Goal: Contribute content: Contribute content

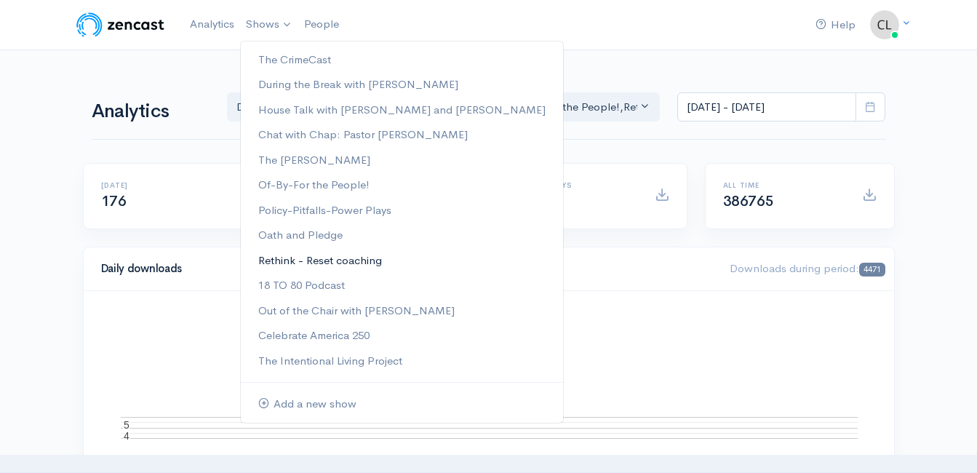
click at [278, 261] on link "Rethink - Reset coaching" at bounding box center [402, 260] width 322 height 25
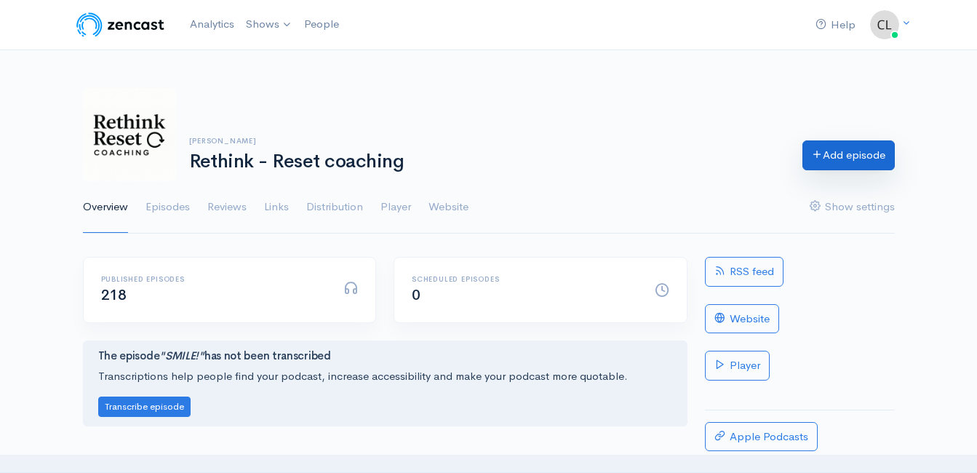
click at [846, 156] on link "Add episode" at bounding box center [848, 155] width 92 height 30
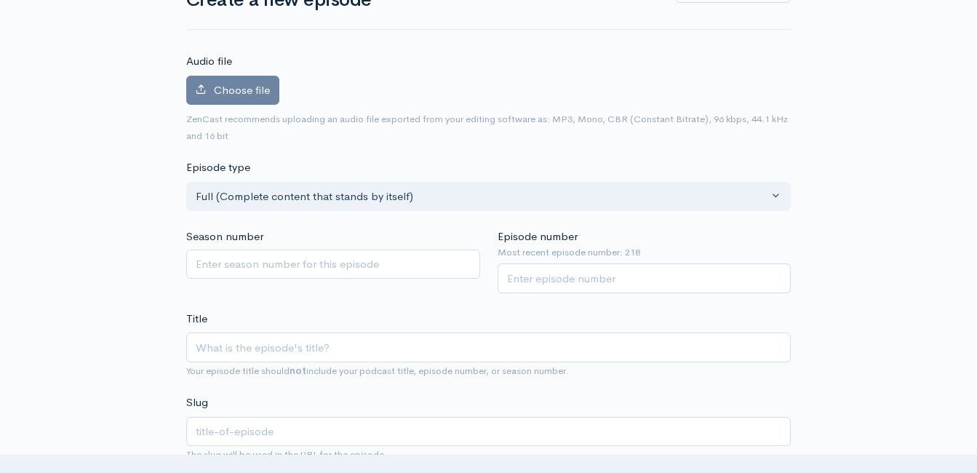
scroll to position [155, 0]
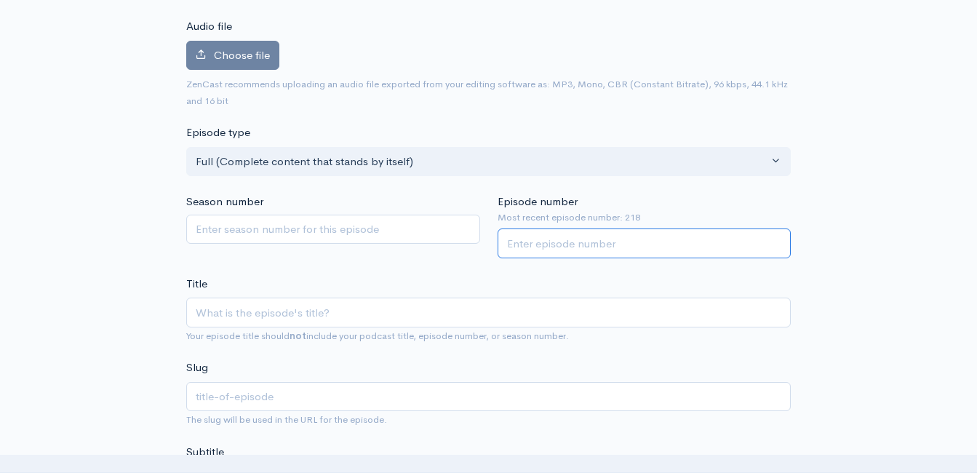
click at [602, 239] on input "Episode number" at bounding box center [644, 243] width 294 height 30
type input "219"
click at [225, 316] on input "Title" at bounding box center [488, 312] width 604 height 30
type input "A"
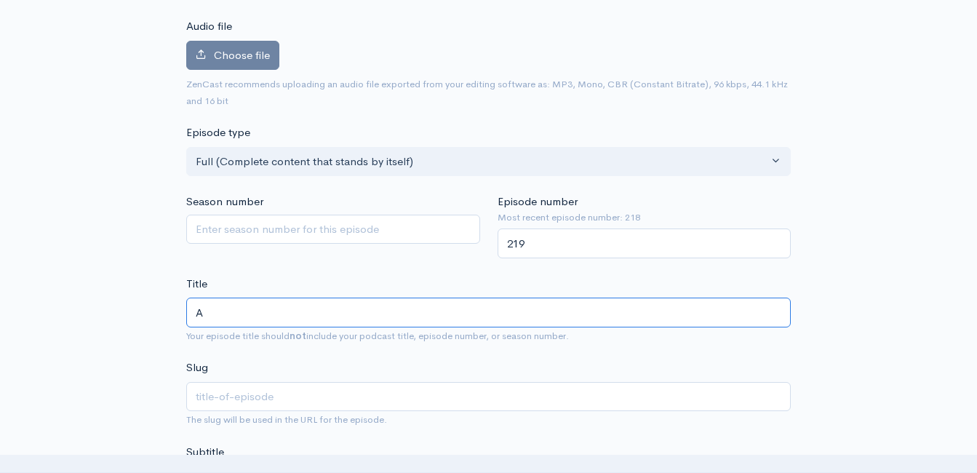
type input "a"
type input "Al"
type input "al"
type input "All"
type input "all"
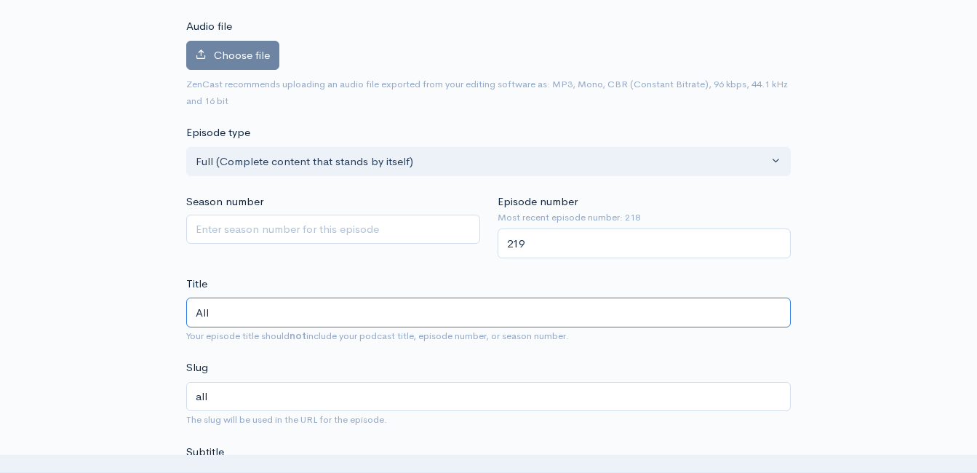
type input "All F"
type input "all-f"
type input "All Foa"
type input "all-foa"
type input "All Foam"
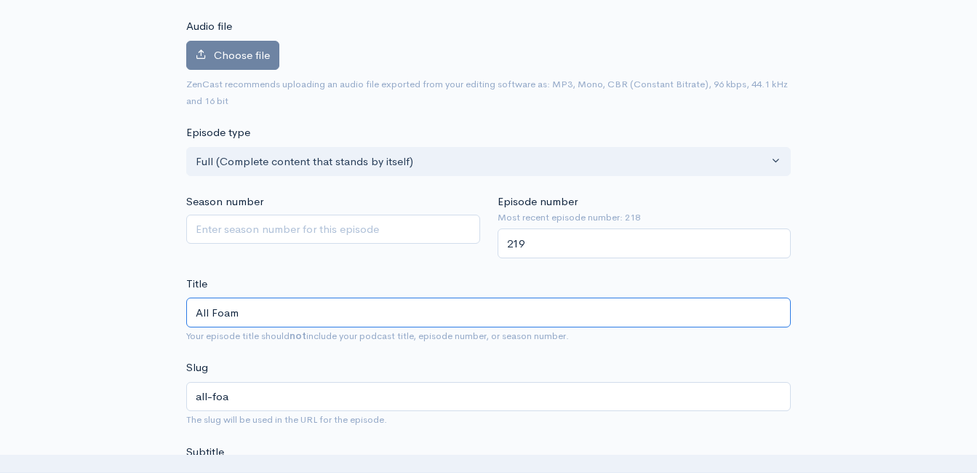
type input "all-foam"
type input "All Foam - N"
type input "all-foam-n"
type input "All Foam - No"
type input "all-foam-no"
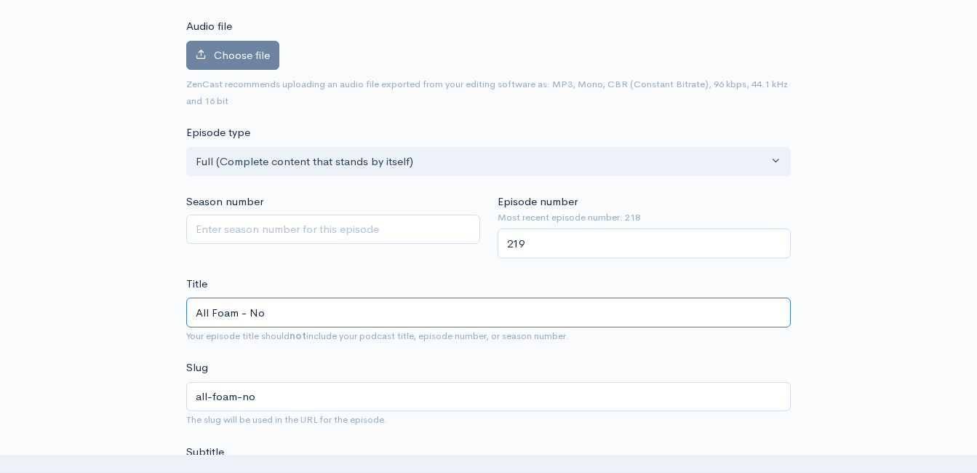
type input "All Foam - No B"
type input "all-foam-no-b"
type input "All Foam - No Be"
type input "all-foam-no-be"
type input "All Foam - No Bee"
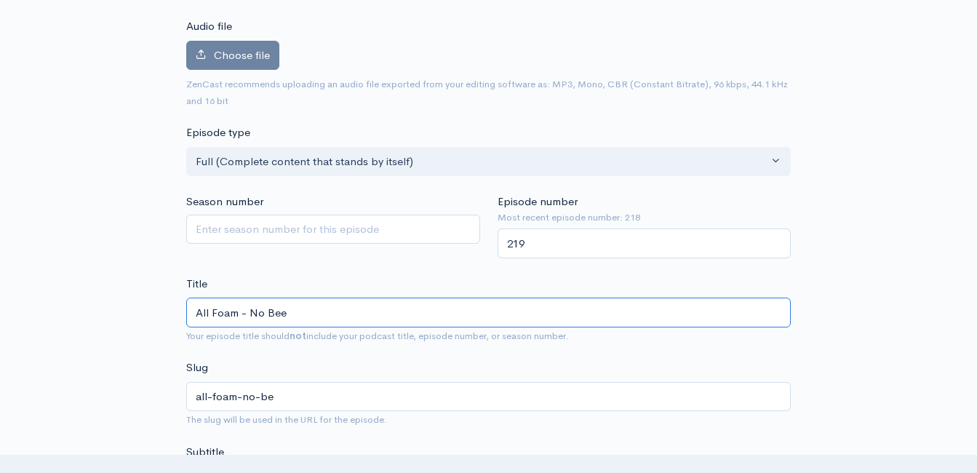
type input "all-foam-no-bee"
type input "All Foam - No Beet"
type input "all-foam-no-beet"
type input "All Foam - No Bee"
type input "all-foam-no-bee"
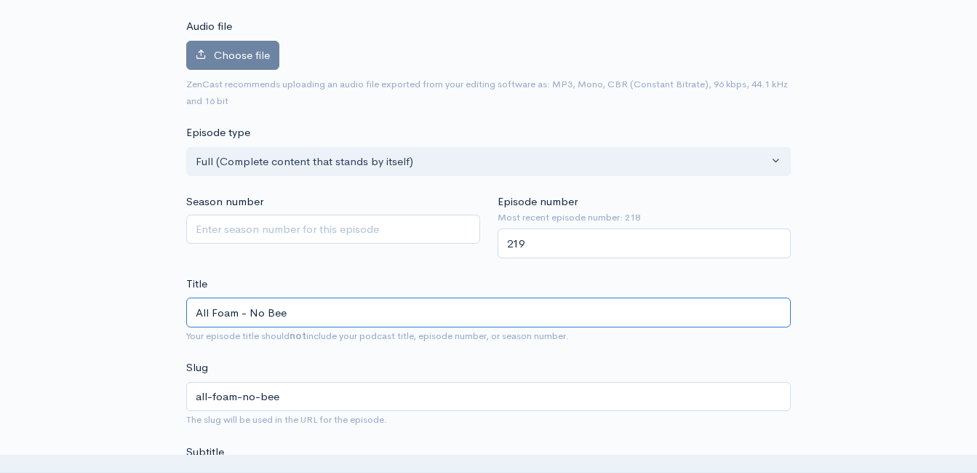
type input "All Foam - No Beer"
type input "all-foam-no-beer"
click at [222, 309] on input "All Foam - No Beer!" at bounding box center [488, 312] width 604 height 30
click at [222, 310] on input "All Foam - No Beer!" at bounding box center [488, 312] width 604 height 30
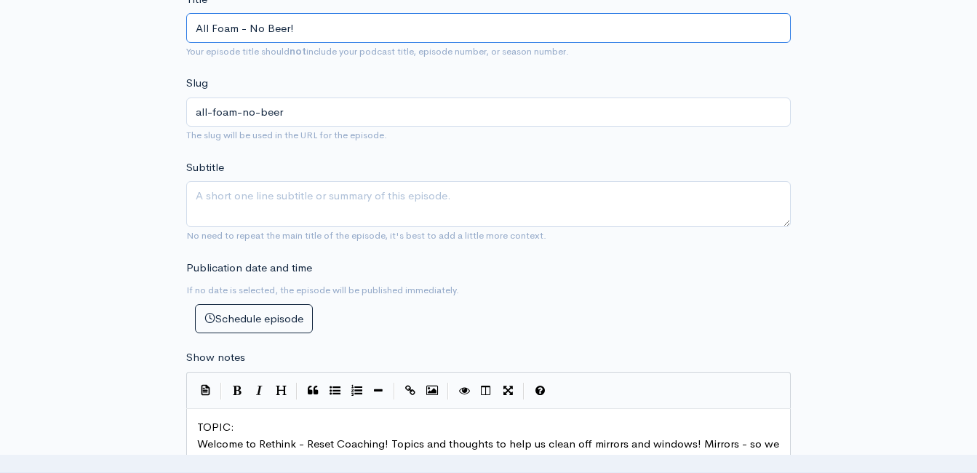
scroll to position [591, 0]
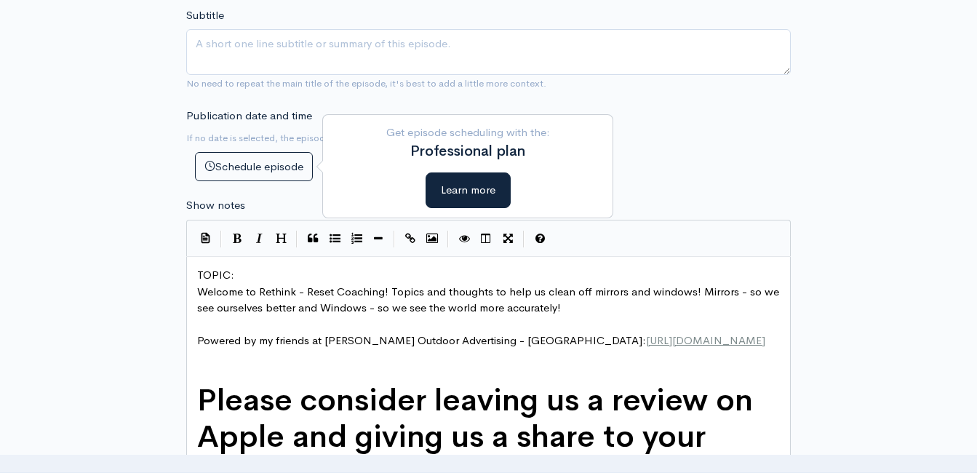
type input "All Foam - No Beer!"
click at [254, 276] on pre "TOPIC:" at bounding box center [493, 275] width 599 height 17
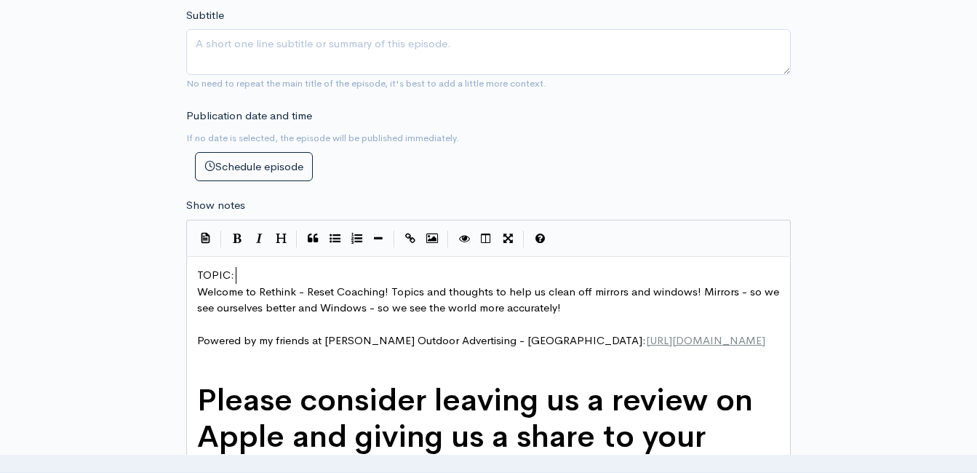
type textarea "​"
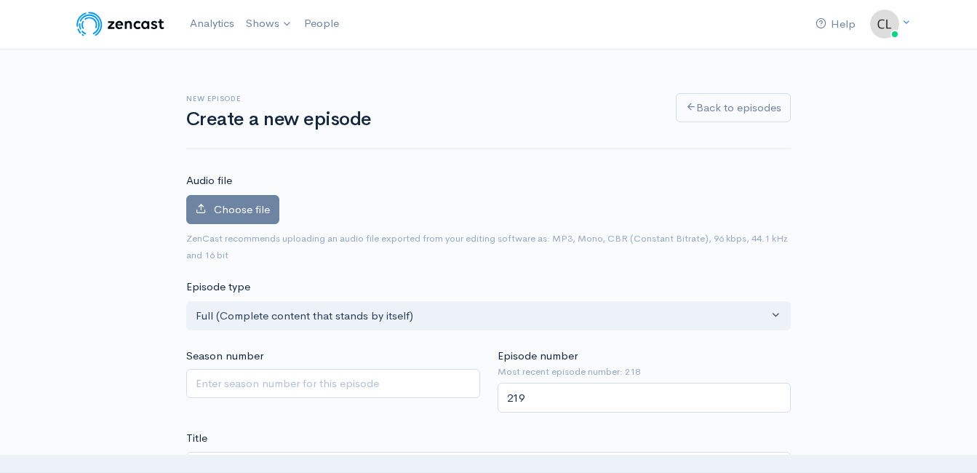
scroll to position [0, 0]
click at [278, 221] on label "Choose file" at bounding box center [232, 211] width 93 height 30
click at [0, 0] on input "Choose file" at bounding box center [0, 0] width 0 height 0
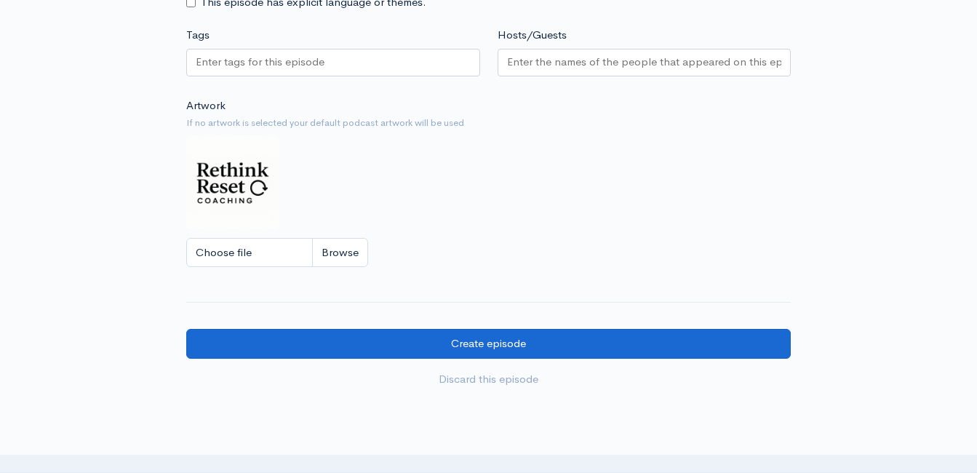
scroll to position [1382, 0]
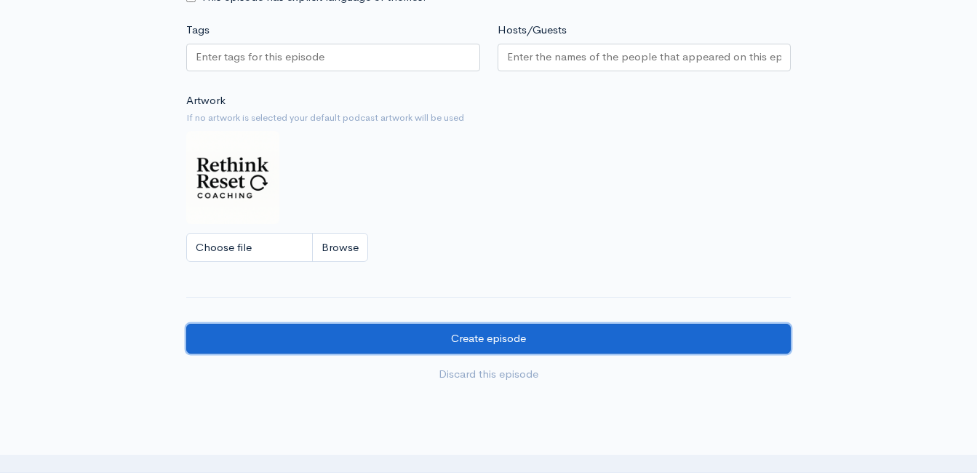
click at [455, 349] on input "Create episode" at bounding box center [488, 339] width 604 height 30
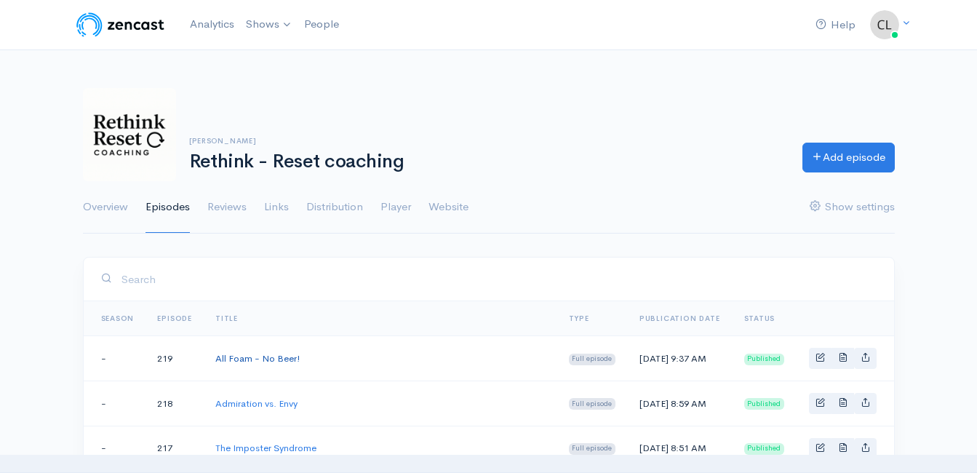
click at [257, 357] on link "All Foam - No Beer!" at bounding box center [257, 358] width 85 height 12
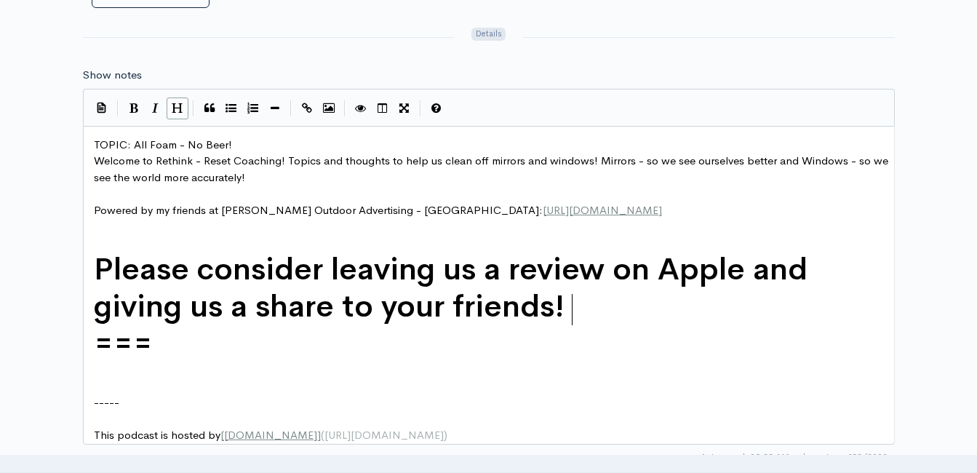
scroll to position [5, 0]
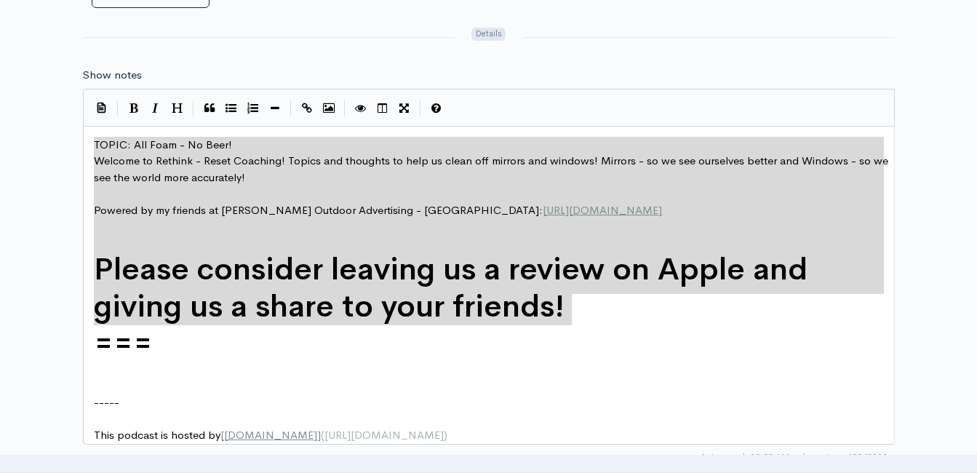
drag, startPoint x: 585, startPoint y: 304, endPoint x: 58, endPoint y: 146, distance: 550.4
type textarea "​TOPIC: All Foam - No Beer! Welcome to Rethink - Reset Coaching! Topics and tho…"
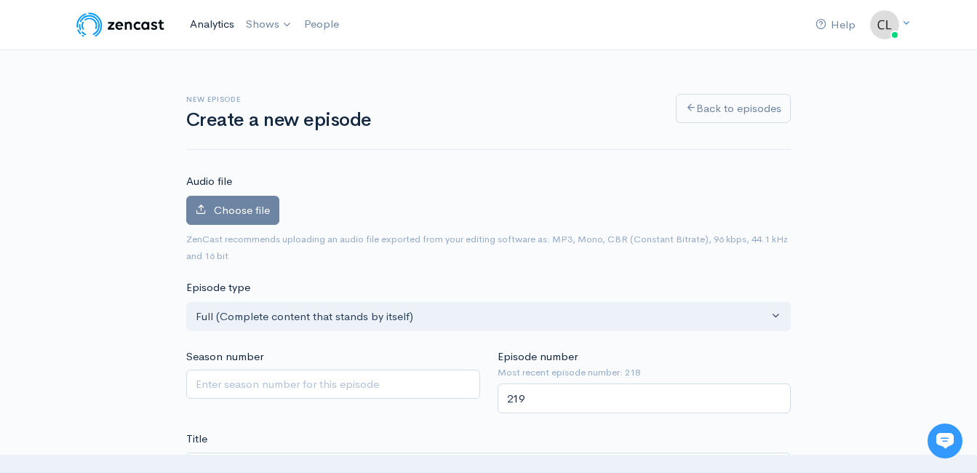
click at [212, 25] on link "Analytics" at bounding box center [212, 24] width 56 height 31
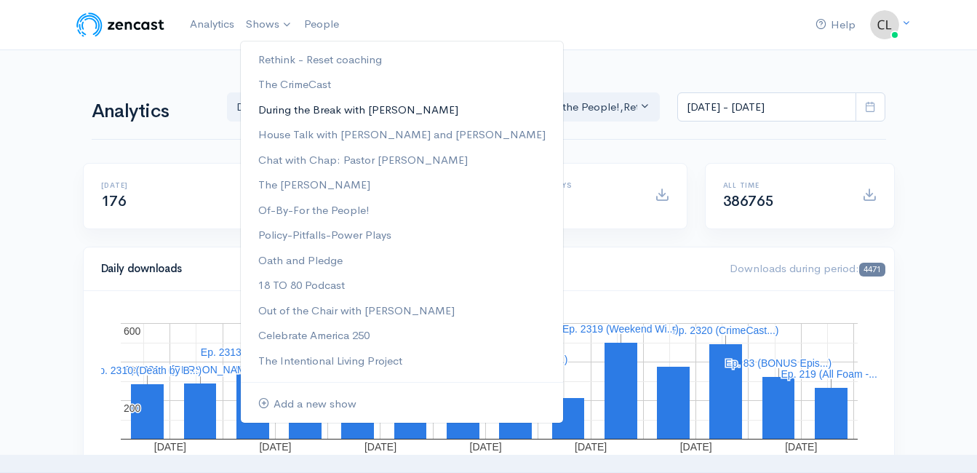
click at [281, 106] on link "During the Break with [PERSON_NAME]" at bounding box center [402, 109] width 322 height 25
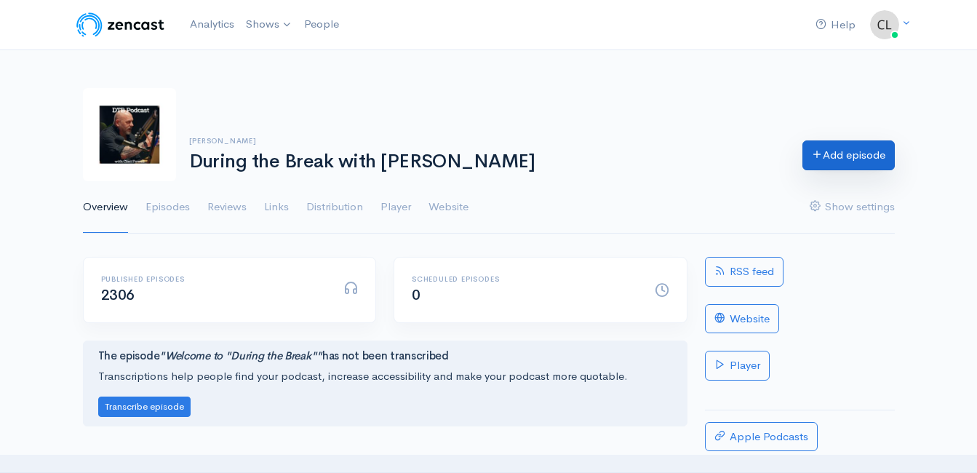
click at [814, 157] on icon at bounding box center [817, 153] width 11 height 11
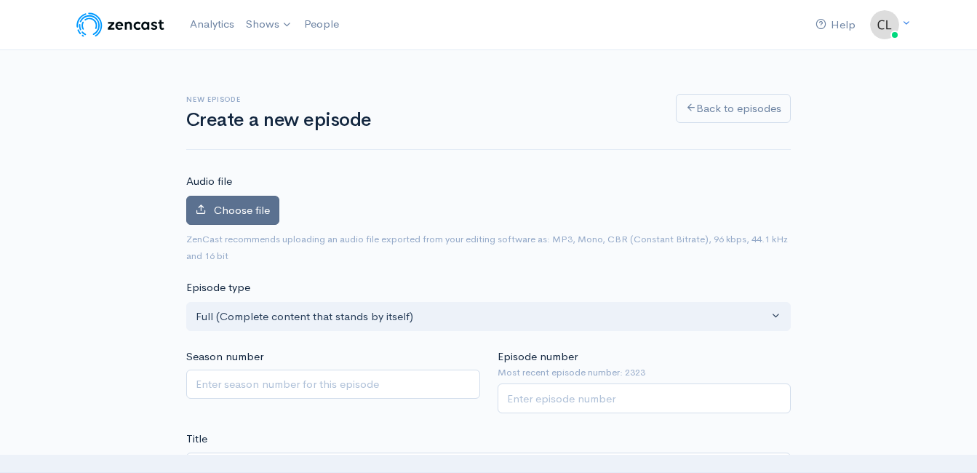
click at [242, 214] on span "Choose file" at bounding box center [242, 210] width 56 height 14
click at [0, 0] on input "Choose file" at bounding box center [0, 0] width 0 height 0
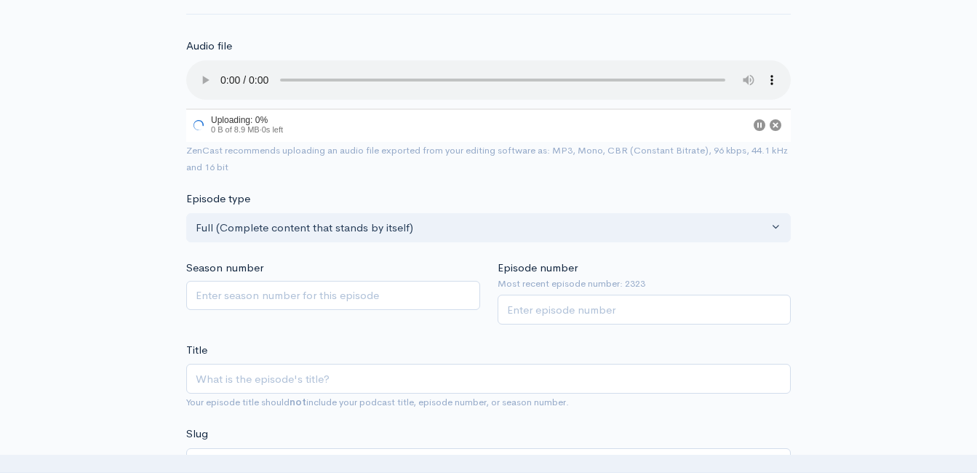
scroll to position [145, 0]
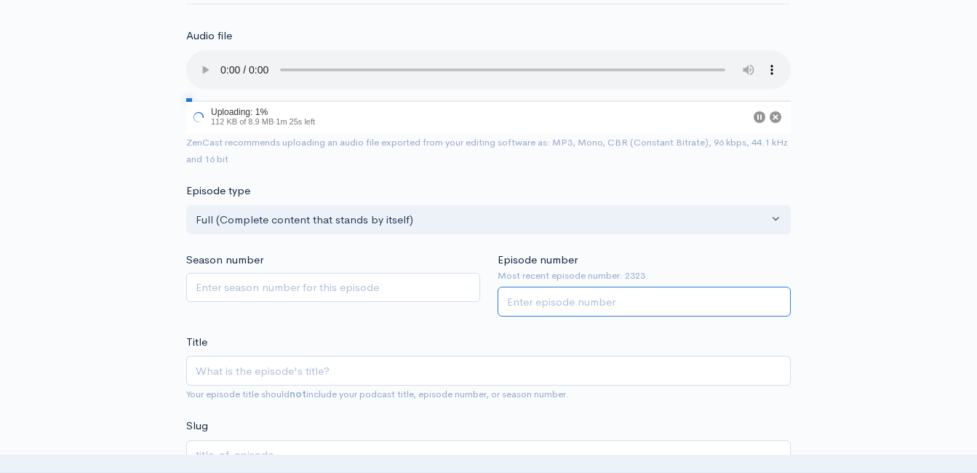
click at [626, 292] on input "Episode number" at bounding box center [644, 302] width 294 height 30
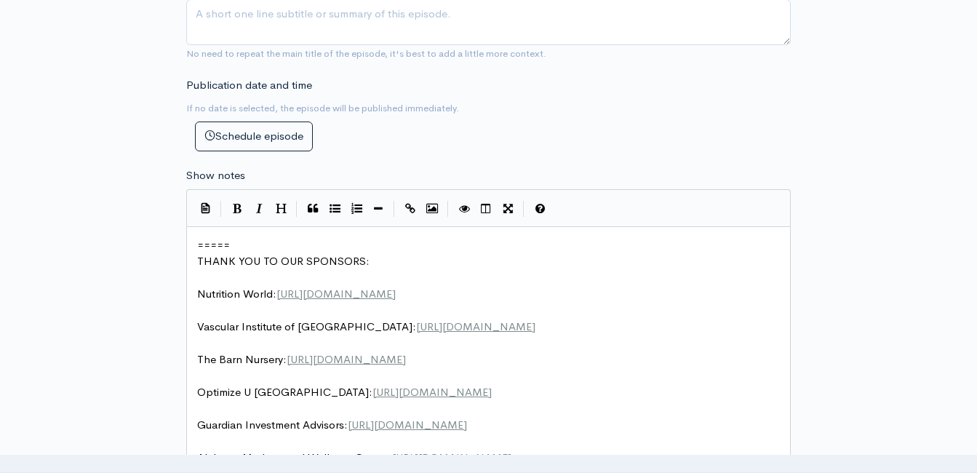
scroll to position [727, 0]
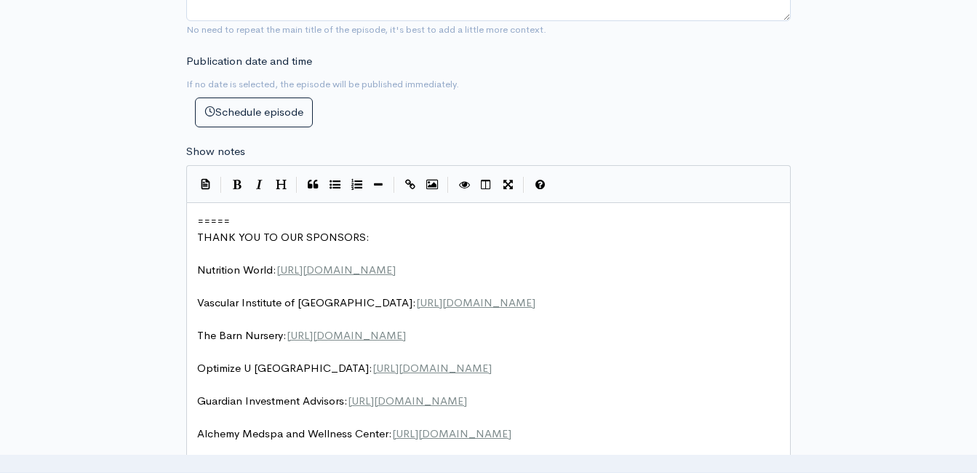
type input "2324"
click at [195, 223] on pre "=====" at bounding box center [493, 221] width 599 height 17
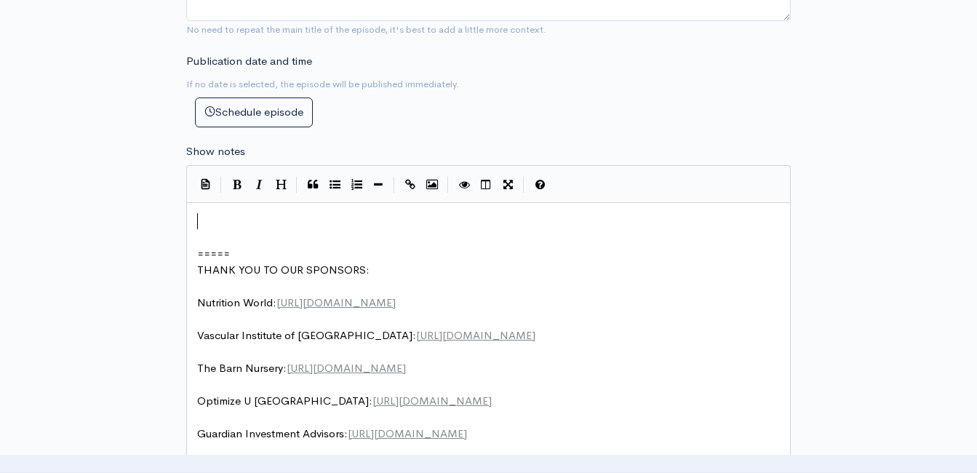
click at [204, 216] on pre "​" at bounding box center [493, 221] width 599 height 17
type textarea "​"
paste textarea
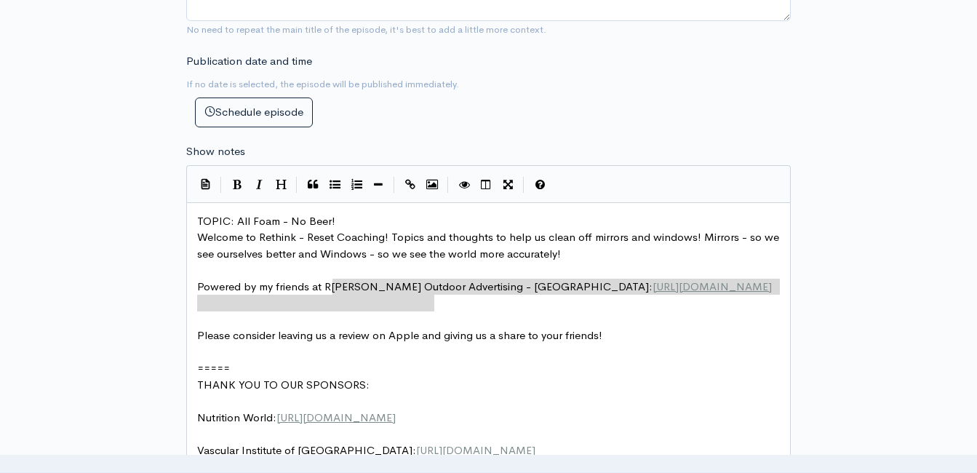
type textarea "Reagan Outdoor Advertising - Chattanooga: https://www.reaganoutdoor.com/chattan…"
drag, startPoint x: 431, startPoint y: 302, endPoint x: 327, endPoint y: 289, distance: 104.1
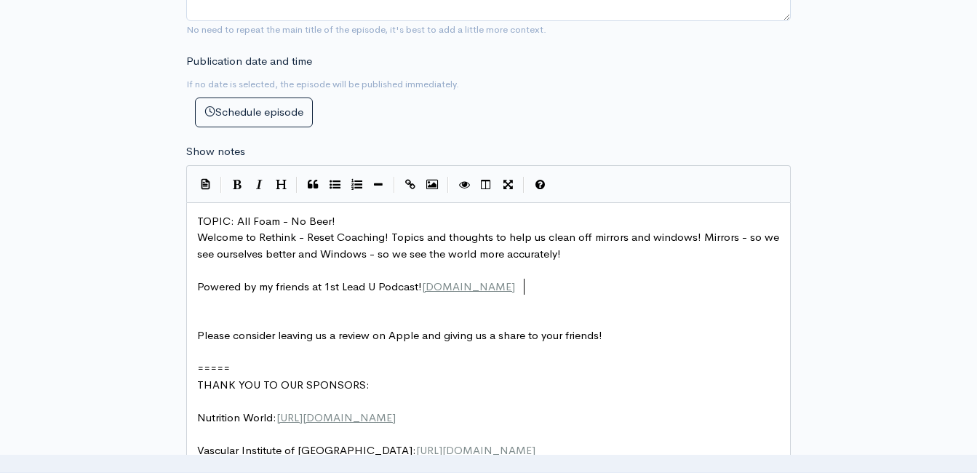
scroll to position [6, 198]
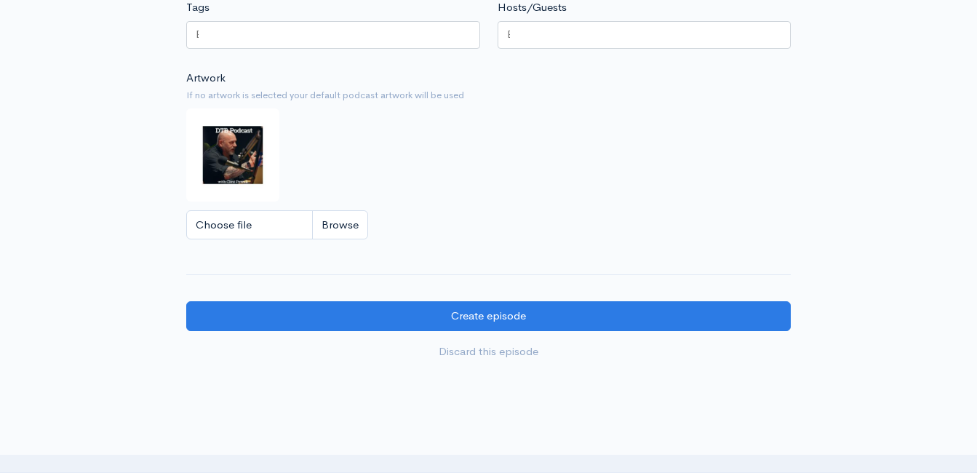
type textarea "1st Lead U Podcast! www.1stleadu.com"
click at [344, 231] on input "Choose file" at bounding box center [277, 225] width 182 height 30
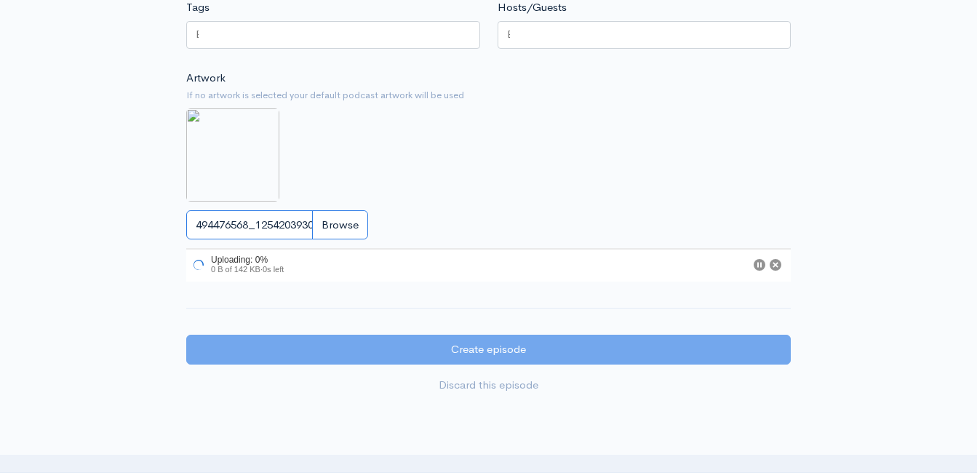
click at [341, 240] on input "494476568_1254203930048094_6931235215851761433_n.jpg" at bounding box center [277, 225] width 182 height 30
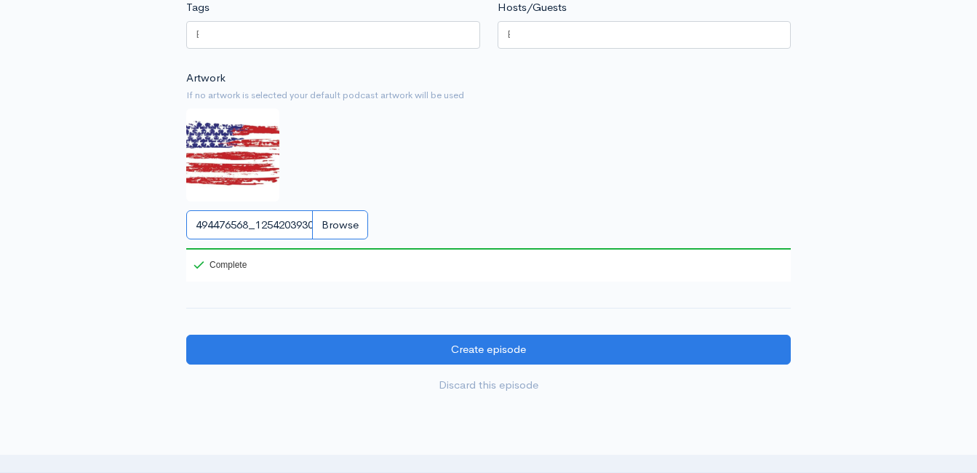
type input "C:\fakepath\530360963_122140083320850206_514403993593911893_n.jpg"
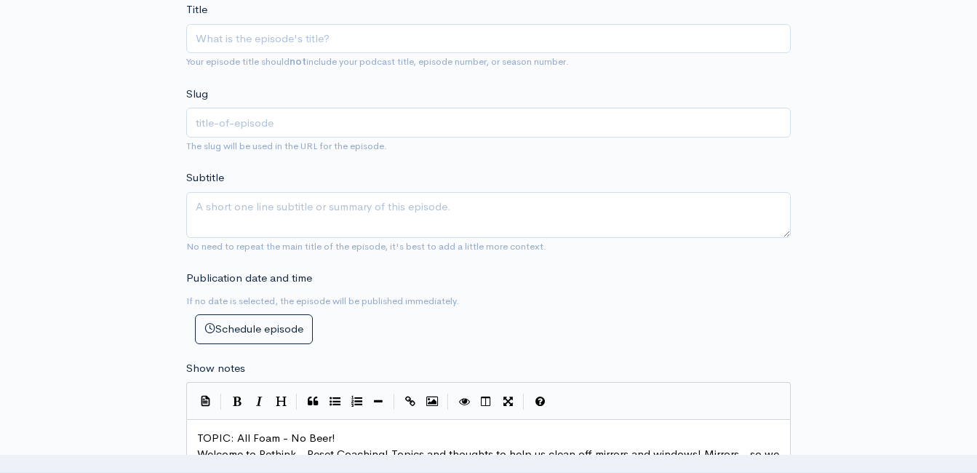
scroll to position [582, 0]
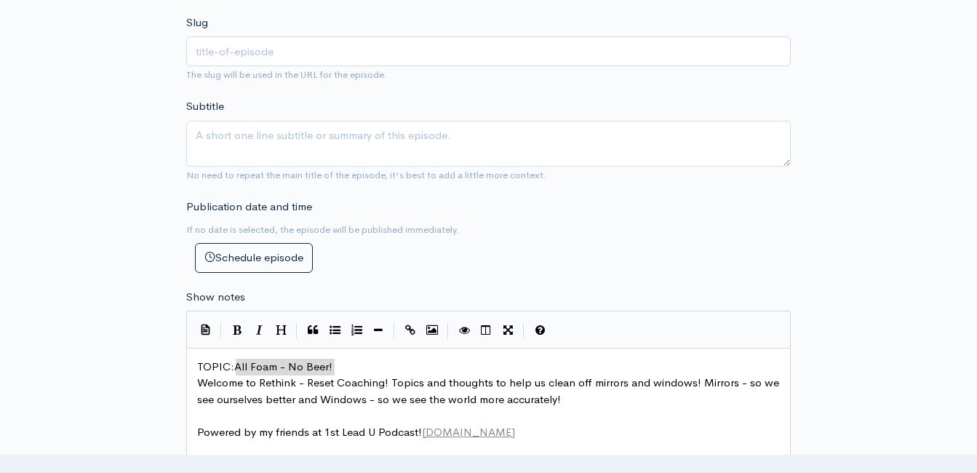
drag, startPoint x: 359, startPoint y: 359, endPoint x: 234, endPoint y: 367, distance: 125.3
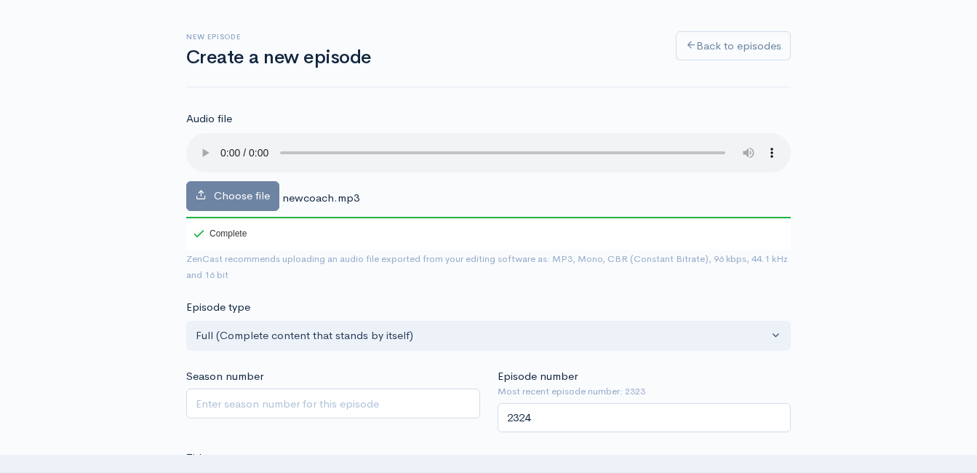
scroll to position [145, 0]
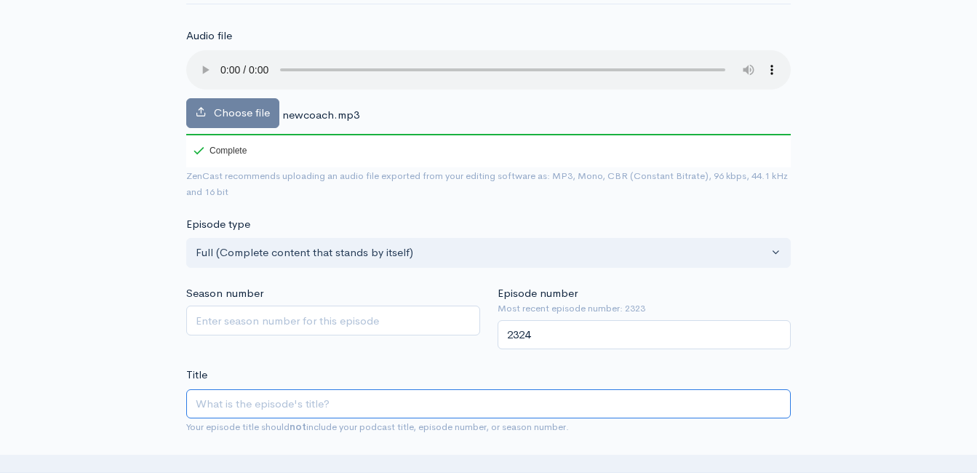
drag, startPoint x: 294, startPoint y: 406, endPoint x: 303, endPoint y: 407, distance: 8.8
click at [295, 406] on input "Title" at bounding box center [488, 404] width 604 height 30
type textarea "All Foam - No Beer!"
type input "R"
type input "r"
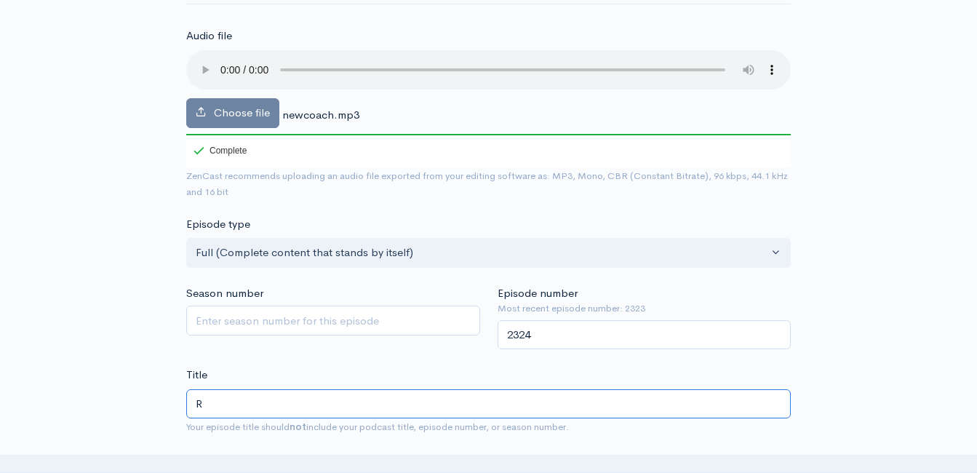
type input "Re"
type input "re"
type input "ReT"
type input "ret"
type input "ReTh"
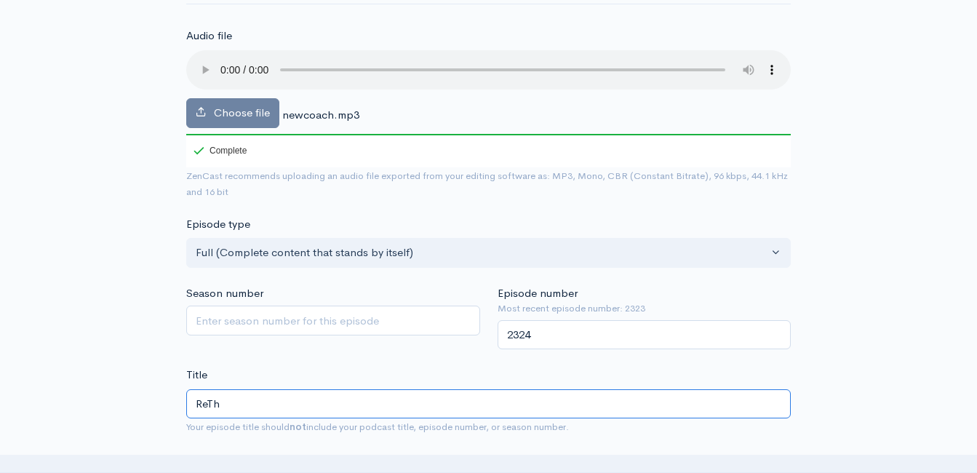
type input "reth"
type input "ReThi"
type input "rethi"
type input "ReThink"
type input "rethink"
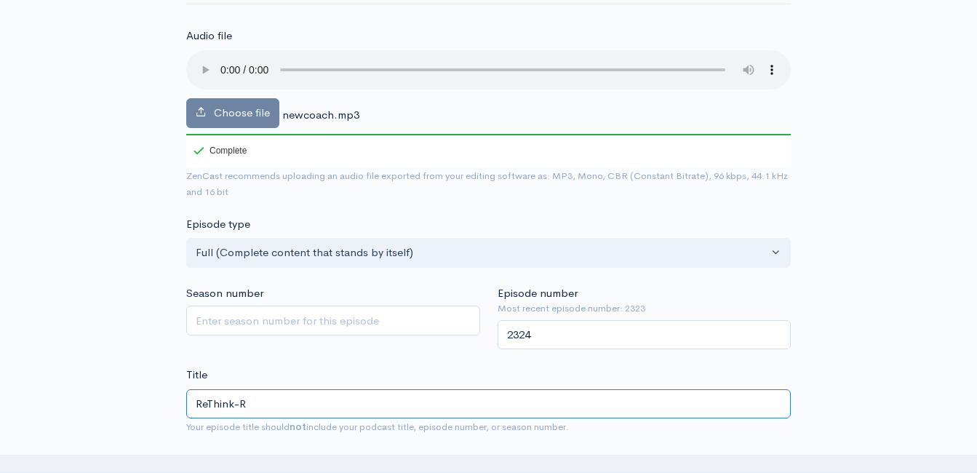
type input "ReThink-RE"
type input "rethink-re"
type input "ReThink-R"
type input "rethink-r"
type input "ReThink-Re"
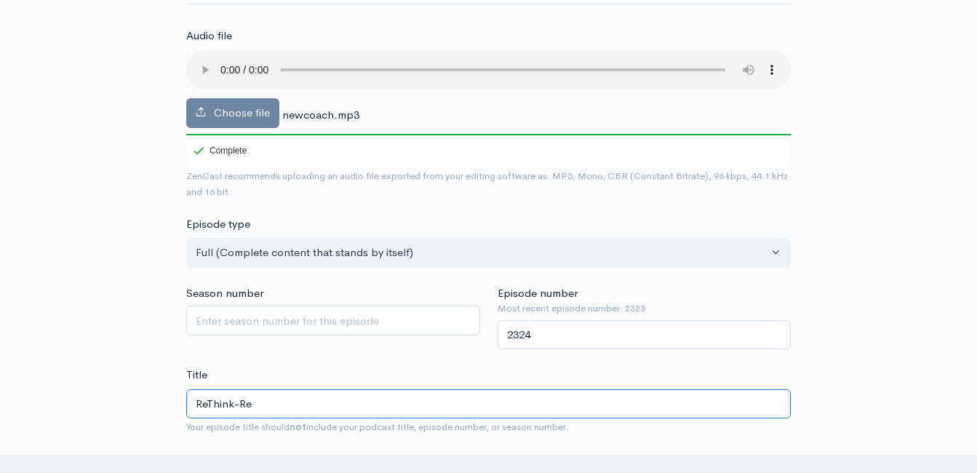
type input "rethink-re"
type input "ReThink-ReS"
type input "rethink-res"
type input "ReThink-ReSe"
type input "rethink-rese"
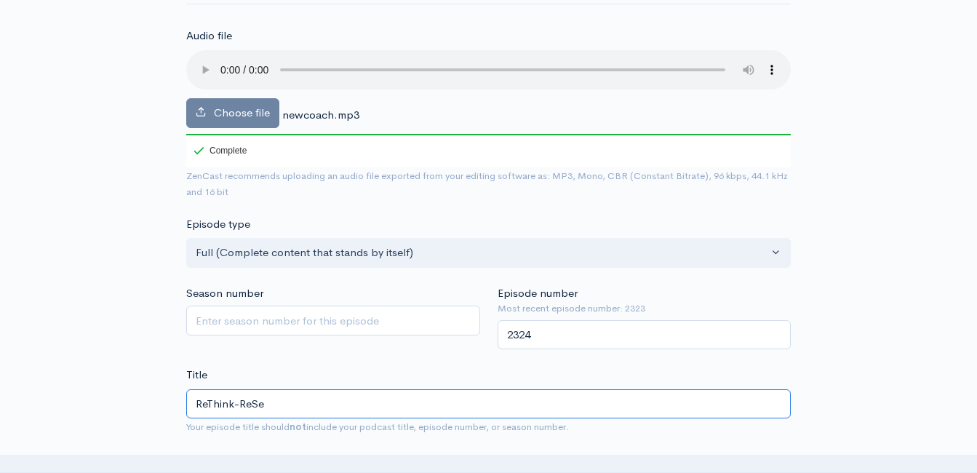
type input "ReThink-ReSet"
type input "rethink-reset"
type input "ReThink-ReSet C"
type input "rethink-reset-c"
type input "ReThink-ReSet Coa"
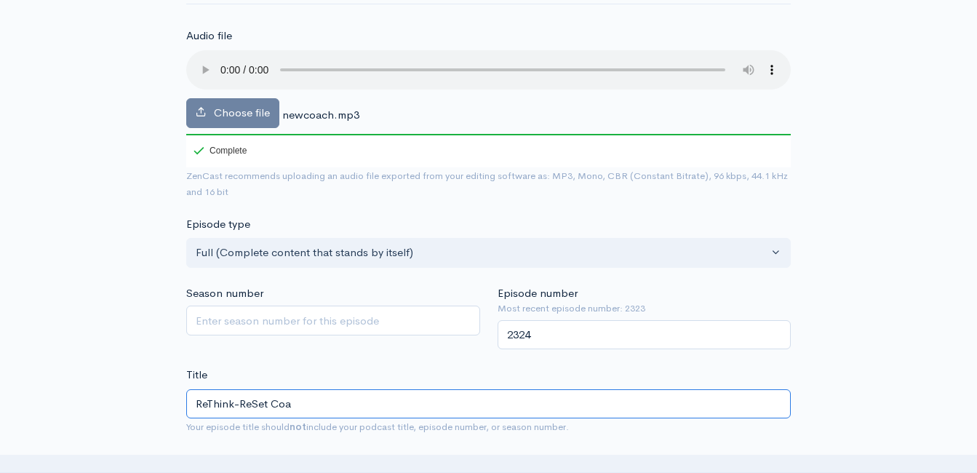
type input "rethink-reset-coa"
type input "ReThink-ReSet Coac"
type input "rethink-reset-coac"
type input "ReThink-ReSet Coach"
type input "rethink-reset-coach"
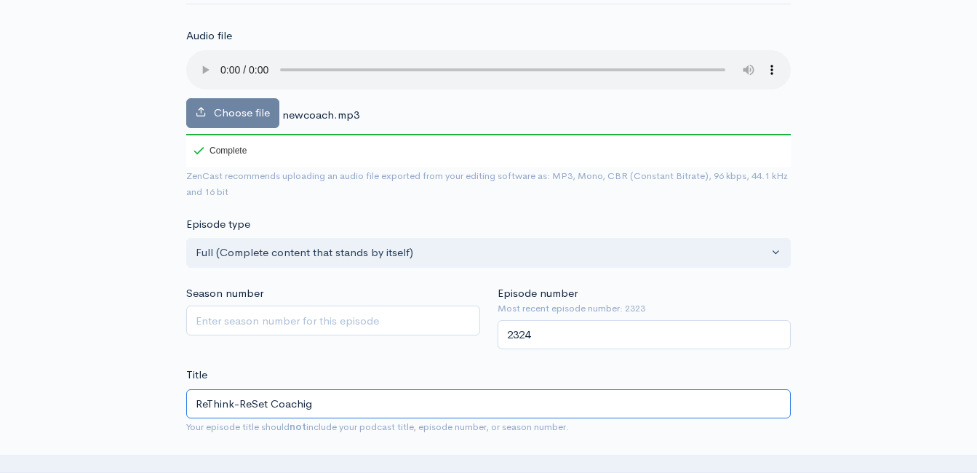
type input "ReThink-ReSet Coachign"
type input "rethink-reset-coachign"
type input "ReThink-ReSet Coachign S"
type input "rethink-reset-coachign-s"
type input "ReThink-ReSet Coachign Sha"
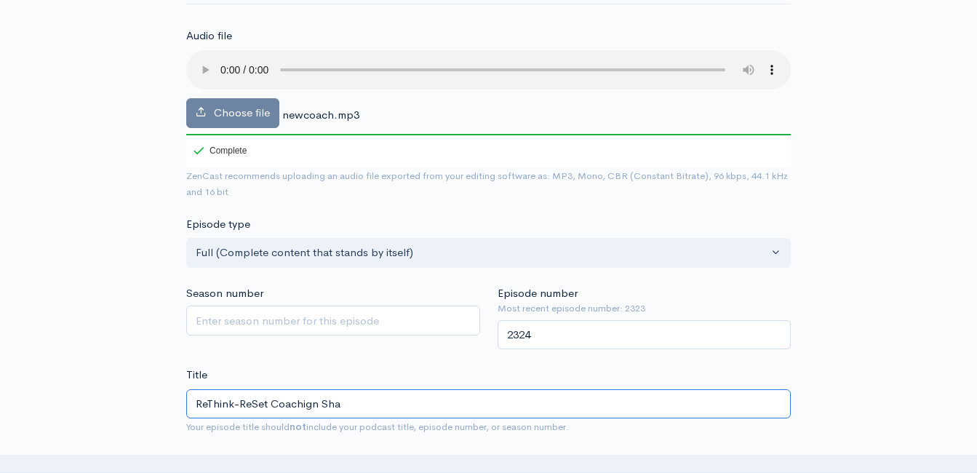
type input "rethink-reset-coachign-sha"
type input "ReThink-ReSet Coachign Sh"
type input "rethink-reset-coachign-sh"
type input "ReThink-ReSet Coachign S"
type input "rethink-reset-coachign-s"
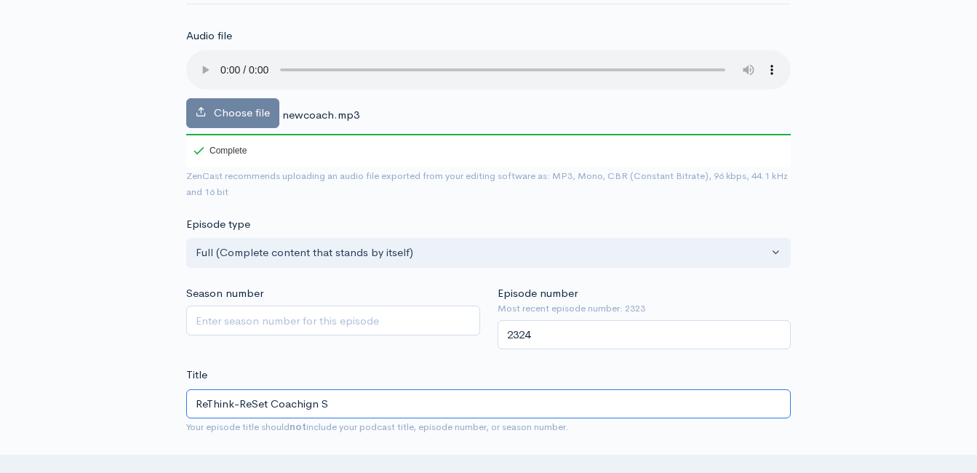
type input "ReThink-ReSet Coachign"
type input "rethink-reset-coachign"
type input "ReThink-ReSet Coachig"
type input "rethink-reset-coachig"
type input "ReThink-ReSet Coachi"
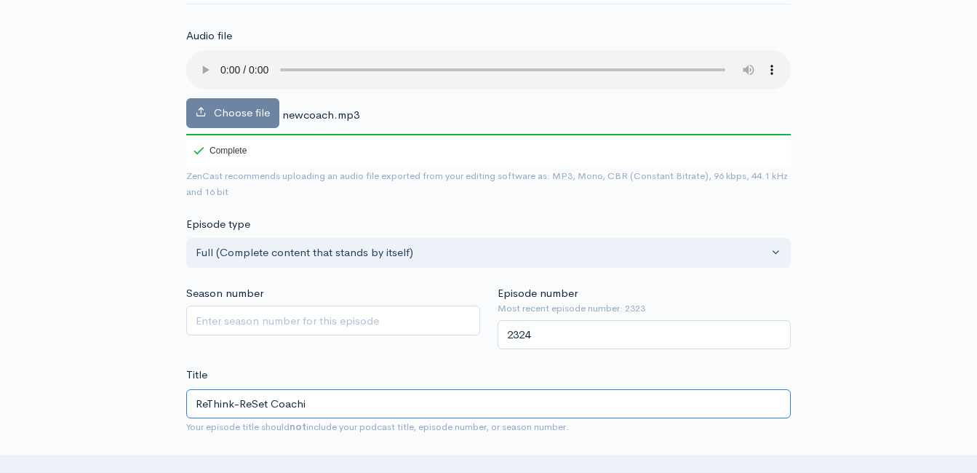
type input "rethink-reset-coachi"
type input "ReThink-ReSet Coachin"
type input "rethink-reset-coachin"
type input "ReThink-ReSet Coaching"
type input "rethink-reset-coaching"
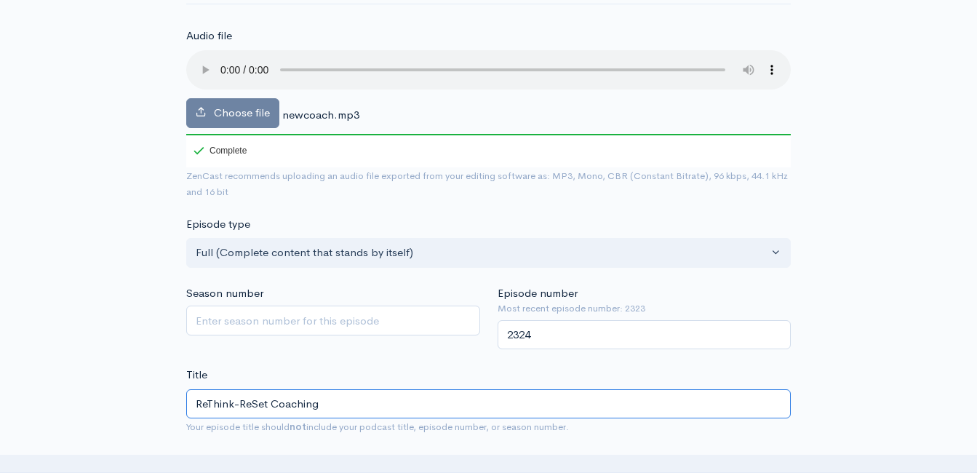
type input "ReThink-ReSet Coaching S"
type input "rethink-reset-coaching-s"
type input "ReThink-ReSet Coaching Sah"
type input "rethink-reset-coaching-sah"
type input "ReThink-ReSet Coaching Sahr"
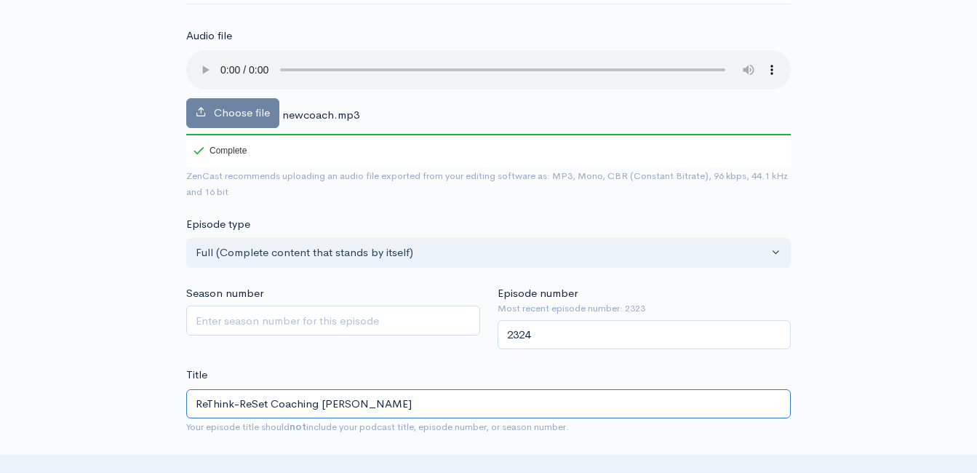
type input "rethink-reset-coaching-sahr"
type input "ReThink-ReSet Coaching Sahre"
type input "rethink-reset-coaching-sahre"
type input "ReThink-ReSet Coaching Sahr"
type input "rethink-reset-coaching-sahr"
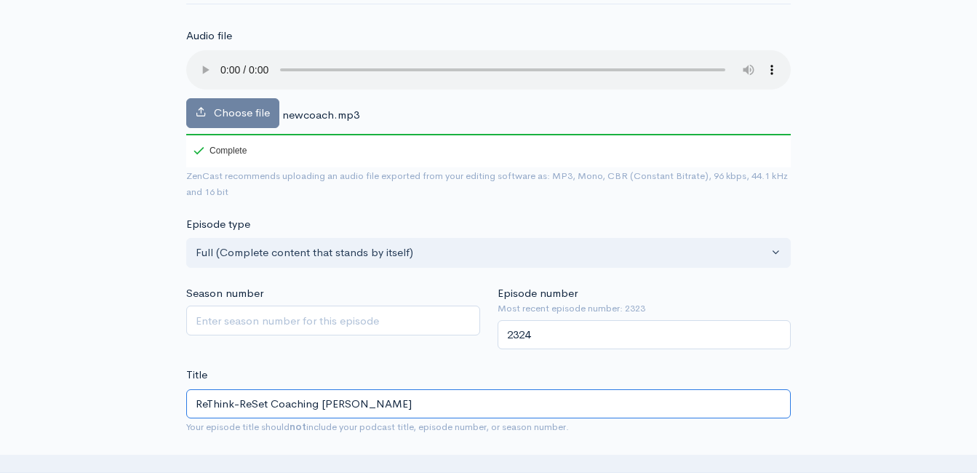
type input "ReThink-ReSet Coaching Sah"
type input "rethink-reset-coaching-sah"
type input "ReThink-ReSet Coaching Sa"
type input "rethink-reset-coaching-sa"
type input "ReThink-ReSet Coaching S"
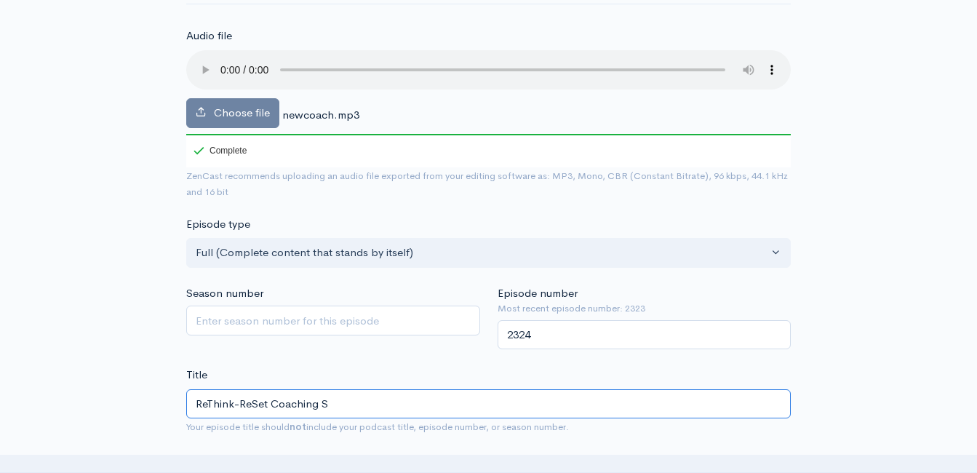
type input "rethink-reset-coaching-s"
type input "ReThink-ReSet Coaching Sha"
type input "rethink-reset-coaching-sha"
type input "ReThink-ReSet Coaching Shar"
type input "rethink-reset-coaching-shar"
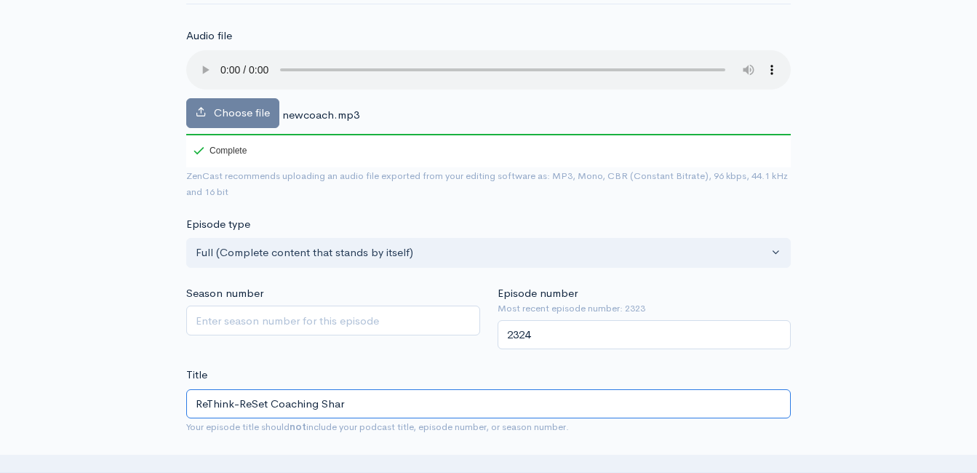
type input "ReThink-ReSet Coaching Share"
type input "rethink-reset-coaching-share"
type input "ReThink-ReSet Coaching Share: A"
type input "rethink-reset-coaching-share-a"
type input "ReThink-ReSet Coaching Share: Al"
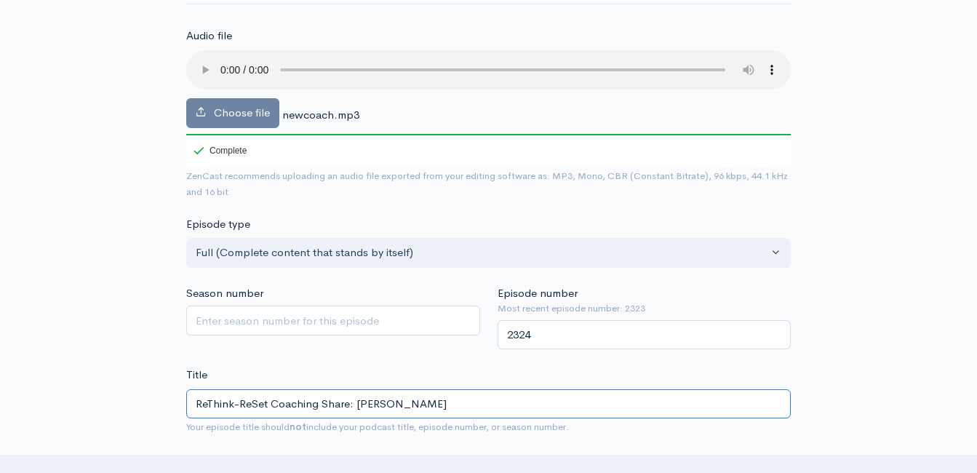
type input "rethink-reset-coaching-share-al"
type input "ReThink-ReSet Coaching Share: All"
type input "rethink-reset-coaching-share-all"
type input "ReThink-ReSet Coaching Share: All F"
type input "rethink-reset-coaching-share-all-f"
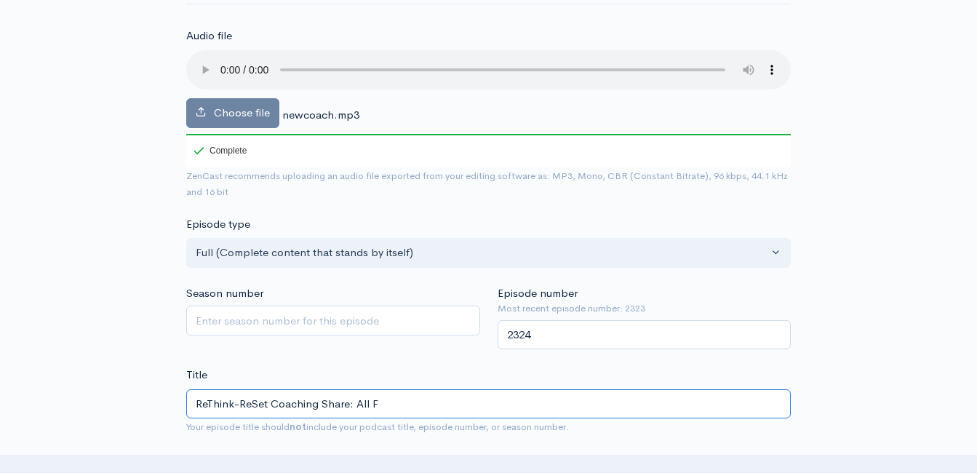
type input "ReThink-ReSet Coaching Share: All Fo"
type input "rethink-reset-coaching-share-all-fo"
type input "ReThink-ReSet Coaching Share: All Foa"
type input "rethink-reset-coaching-share-all-foa"
type input "ReThink-ReSet Coaching Share: All Foam"
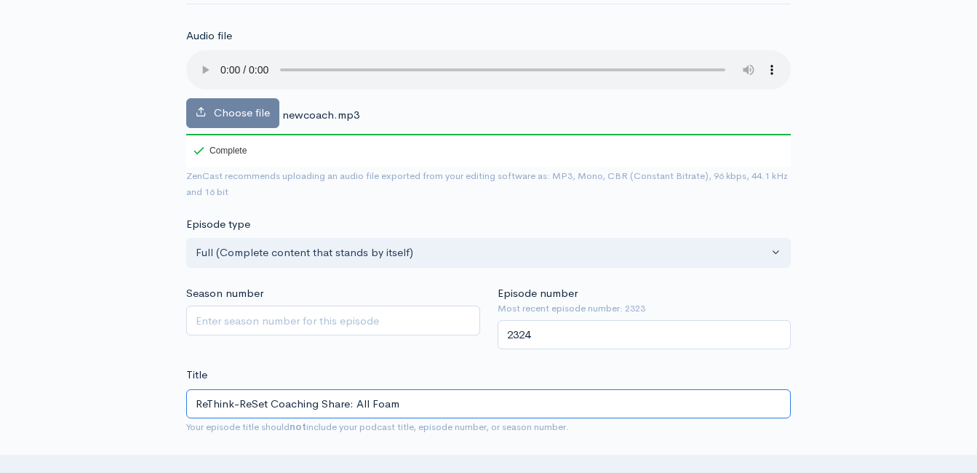
type input "rethink-reset-coaching-share-all-foam"
type input "ReThink-ReSet Coaching Share: All Foam - N"
type input "rethink-reset-coaching-share-all-foam-n"
type input "ReThink-ReSet Coaching Share: All Foam - No"
type input "rethink-reset-coaching-share-all-foam-no"
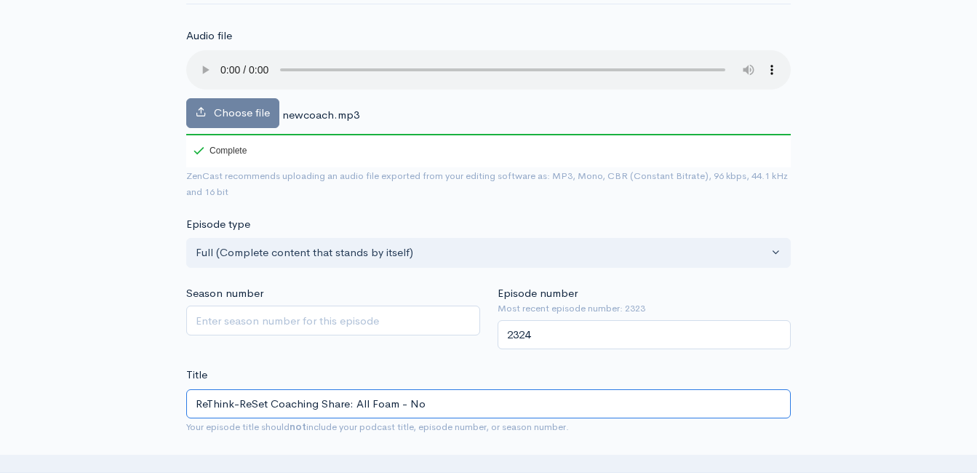
type input "ReThink-ReSet Coaching Share: All Foam - No B"
type input "rethink-reset-coaching-share-all-foam-no-b"
type input "ReThink-ReSet Coaching Share: All Foam - No Be"
type input "rethink-reset-coaching-share-all-foam-no-be"
type input "ReThink-ReSet Coaching Share: All Foam - No Bee"
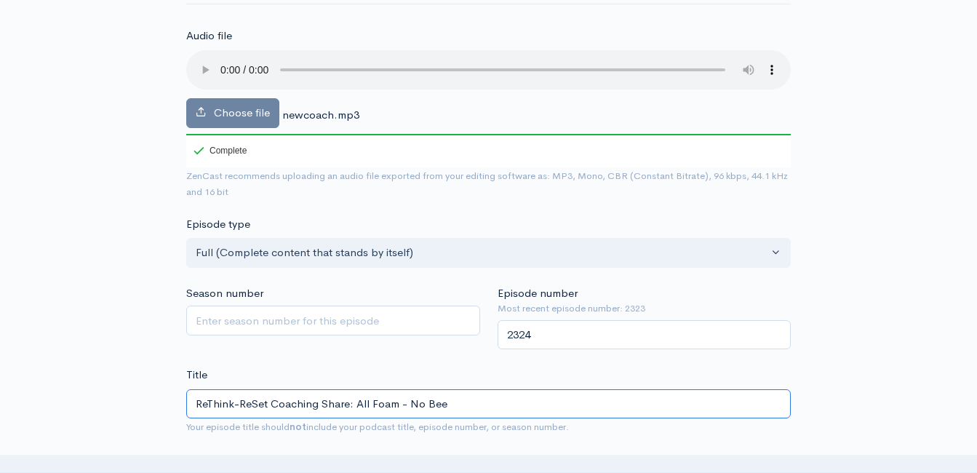
type input "rethink-reset-coaching-share-all-foam-no-bee"
type input "ReThink-ReSet Coaching Share: All Foam - No Beer"
type input "rethink-reset-coaching-share-all-foam-no-beer"
type input "ReThink-ReSet Coaching Share: All Foam - No Beer"
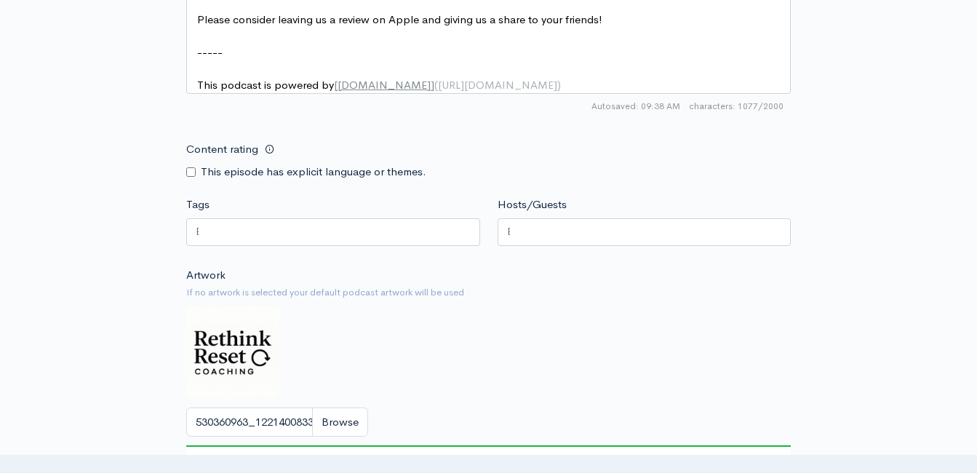
scroll to position [1673, 0]
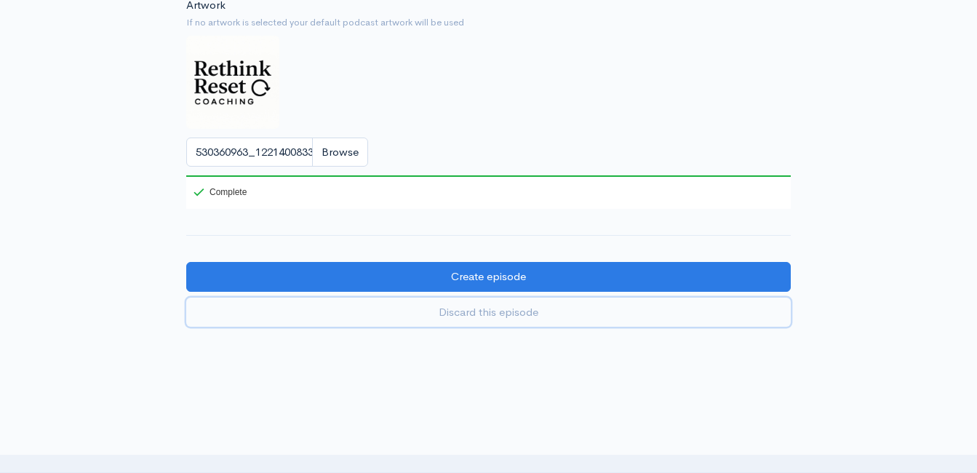
click at [755, 308] on link "Discard this episode" at bounding box center [488, 312] width 604 height 30
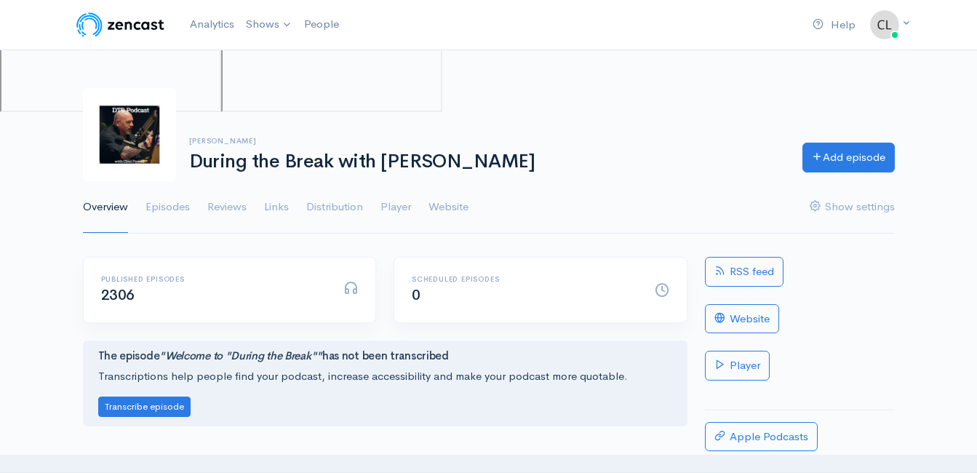
click at [749, 288] on div "RSS feed Website Player Apple Podcasts Spotify Podcasts" at bounding box center [799, 408] width 207 height 303
click at [199, 26] on link "Analytics" at bounding box center [212, 24] width 56 height 31
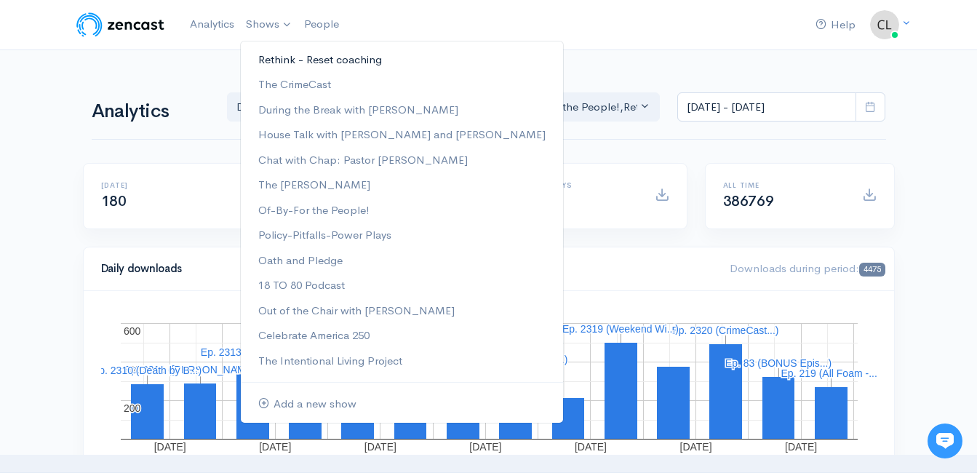
click at [269, 60] on link "Rethink - Reset coaching" at bounding box center [402, 59] width 322 height 25
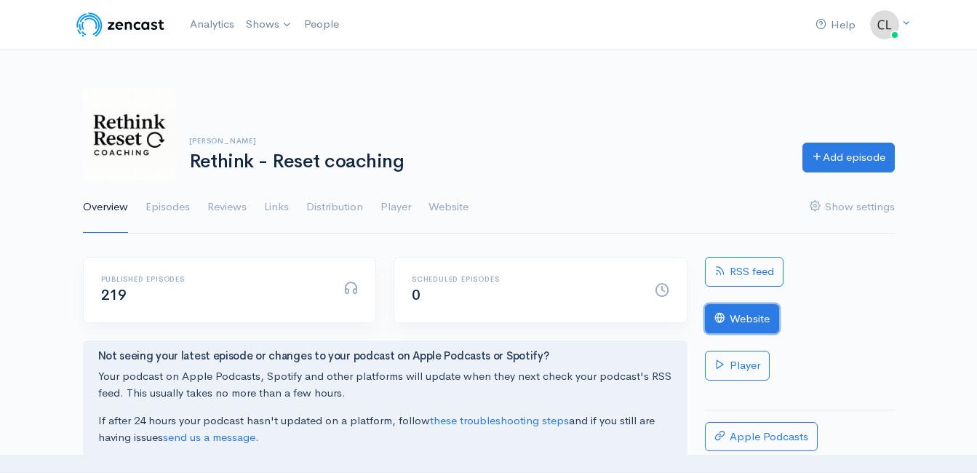
click at [740, 316] on link "Website" at bounding box center [742, 319] width 74 height 30
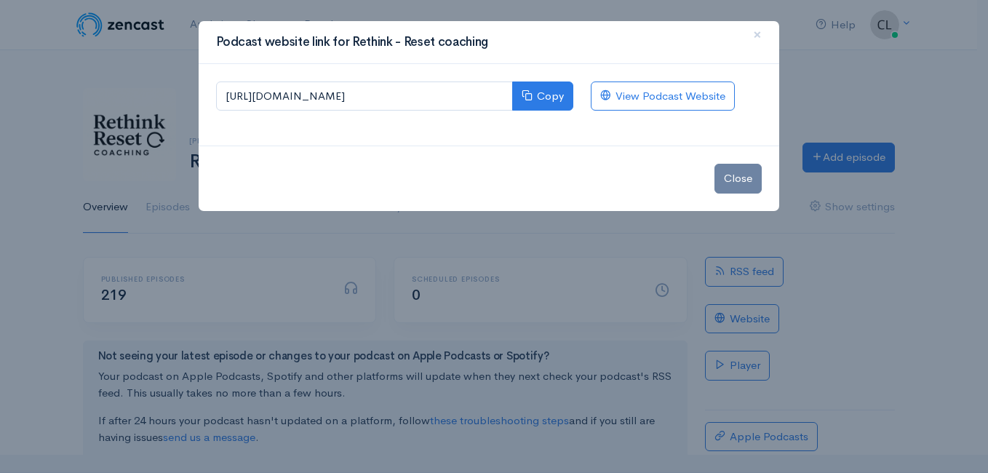
click at [649, 74] on div "[URL][DOMAIN_NAME] Copy View Podcast Website" at bounding box center [489, 105] width 580 height 82
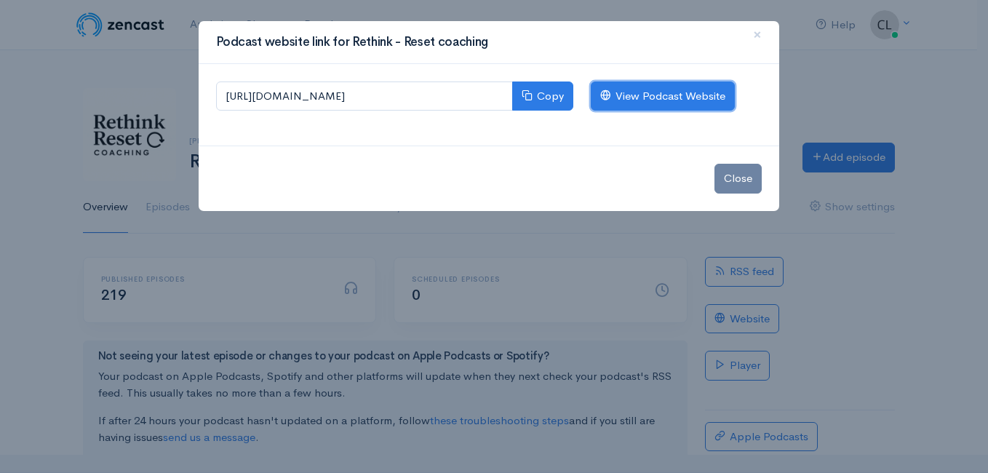
click at [651, 89] on link "View Podcast Website" at bounding box center [663, 96] width 144 height 30
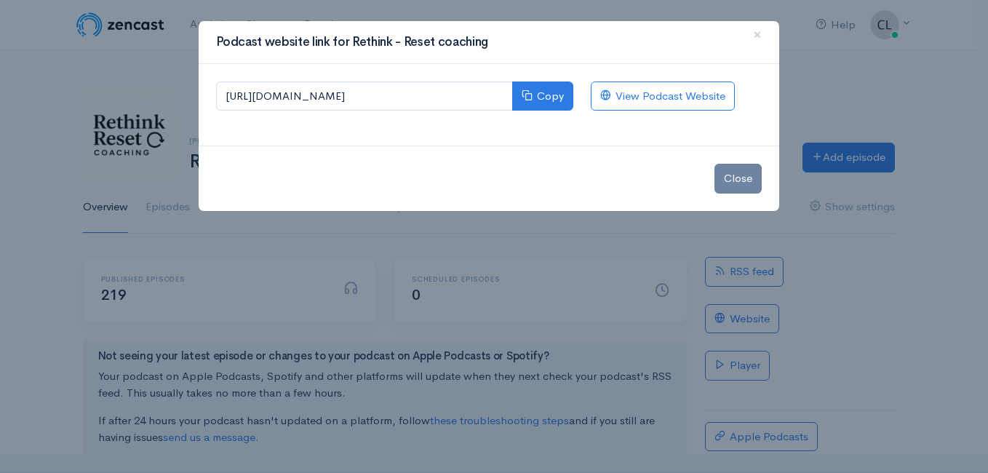
click at [116, 28] on div "Podcast website link for Rethink - Reset coaching × [URL][DOMAIN_NAME] Copy Vie…" at bounding box center [494, 236] width 988 height 473
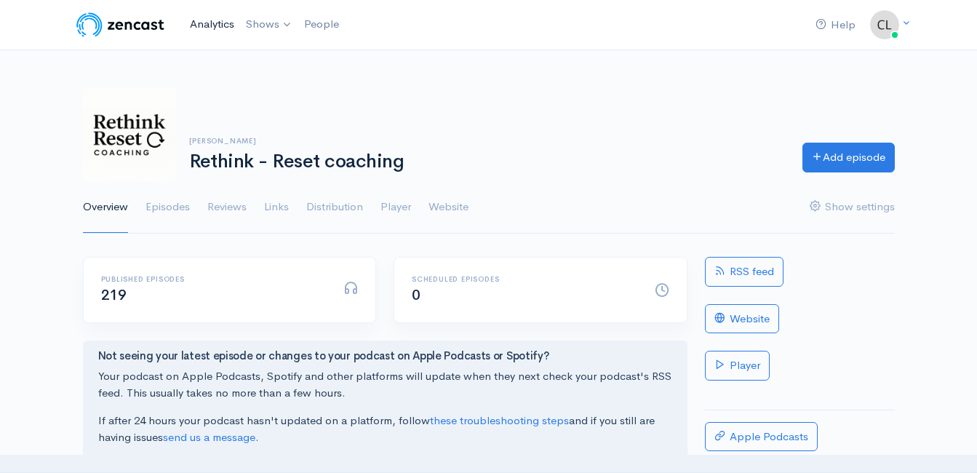
click at [220, 17] on link "Analytics" at bounding box center [212, 24] width 56 height 31
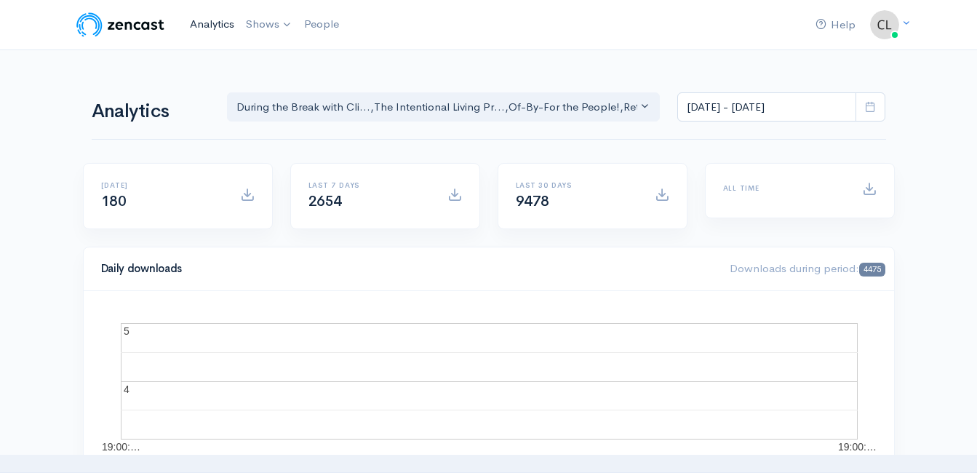
click at [188, 22] on link "Analytics" at bounding box center [212, 24] width 56 height 31
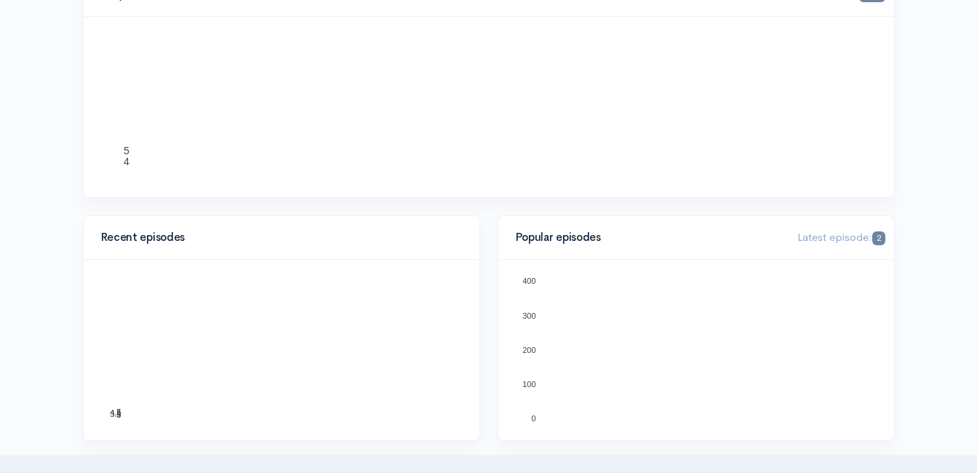
scroll to position [291, 0]
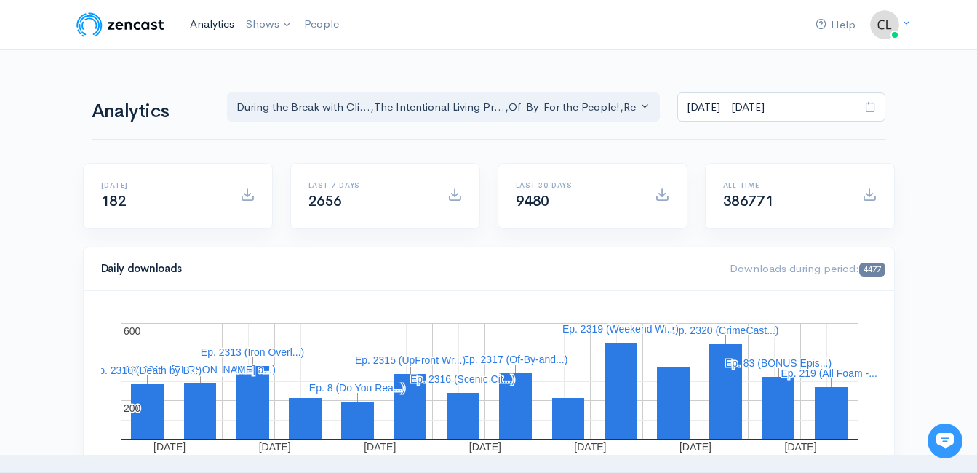
click at [201, 22] on link "Analytics" at bounding box center [212, 24] width 56 height 31
click at [626, 16] on div "Help Notifications View all Your profile Team settings Default team Current Log…" at bounding box center [488, 25] width 829 height 32
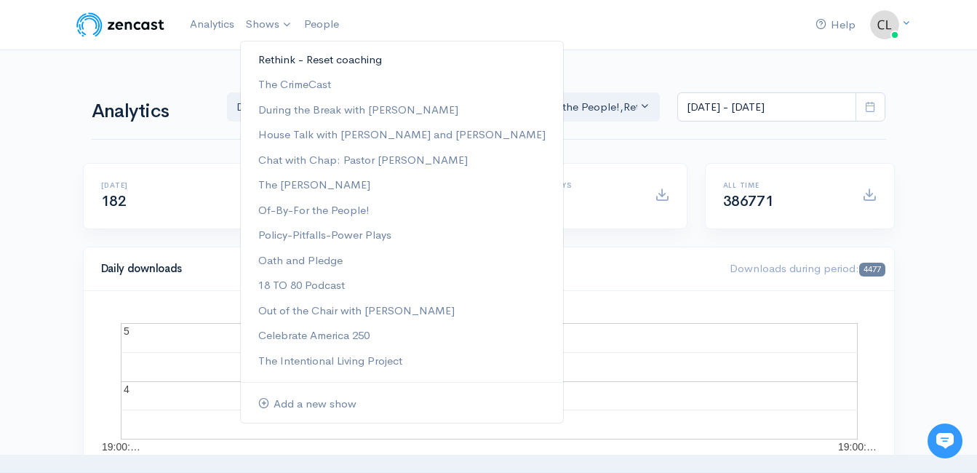
click at [279, 55] on link "Rethink - Reset coaching" at bounding box center [402, 59] width 322 height 25
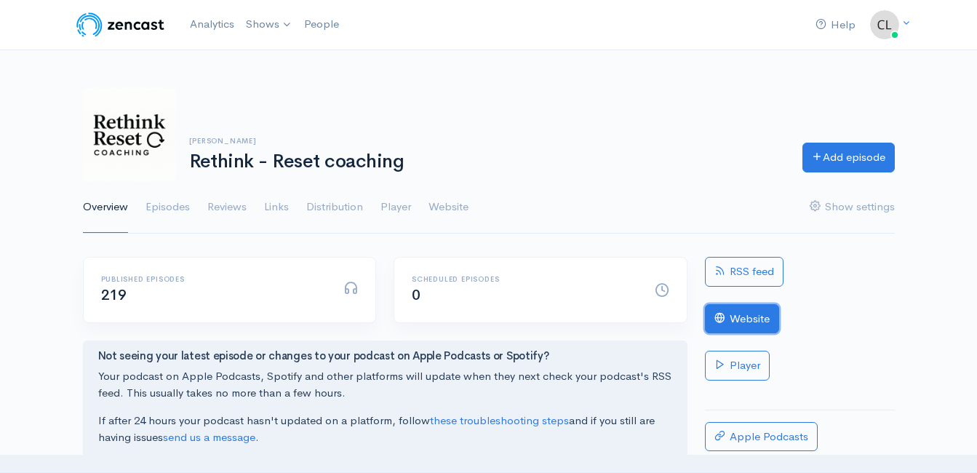
click at [751, 327] on link "Website" at bounding box center [742, 319] width 74 height 30
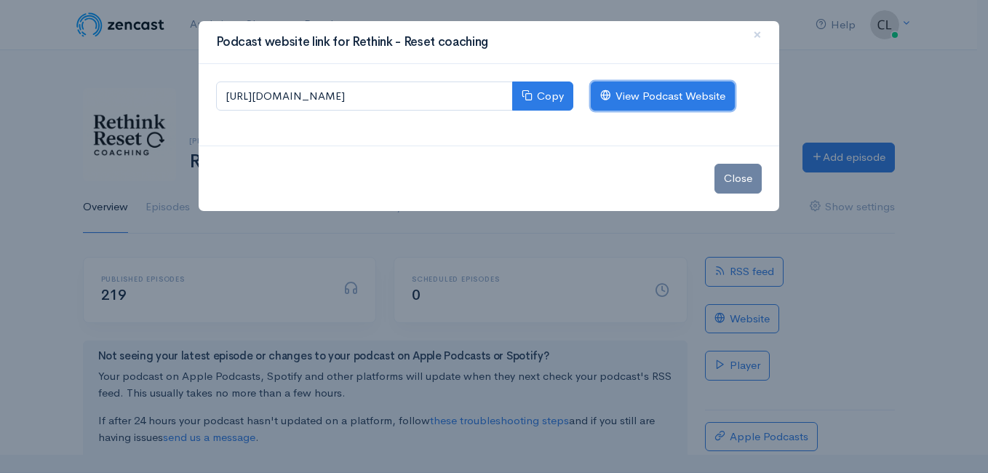
click at [647, 101] on link "View Podcast Website" at bounding box center [663, 96] width 144 height 30
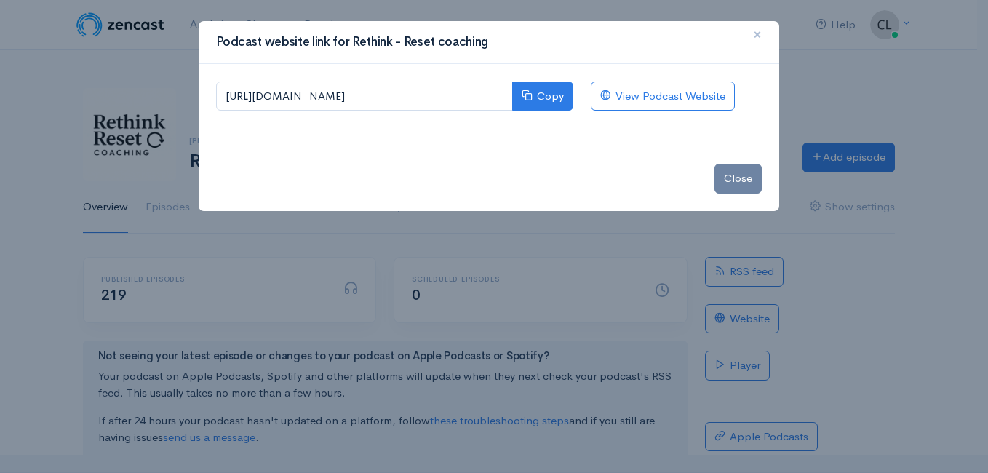
click at [752, 36] on button "×" at bounding box center [757, 35] width 44 height 40
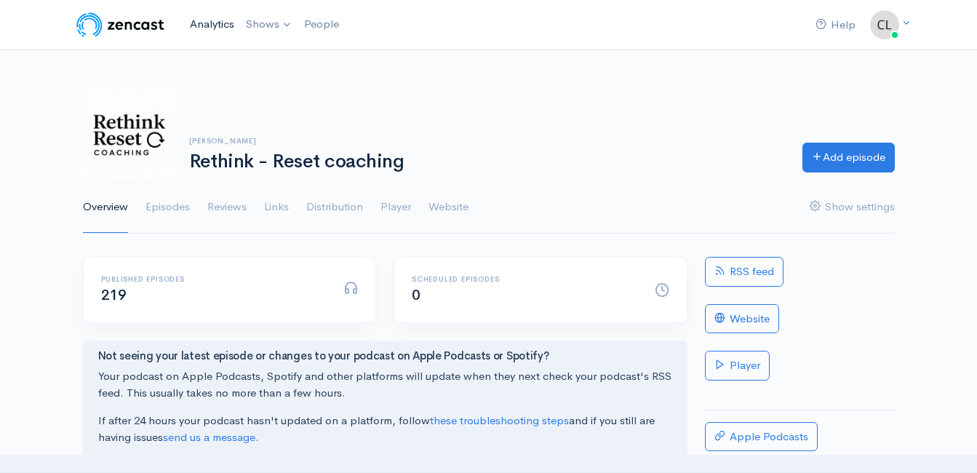
click at [213, 24] on link "Analytics" at bounding box center [212, 24] width 56 height 31
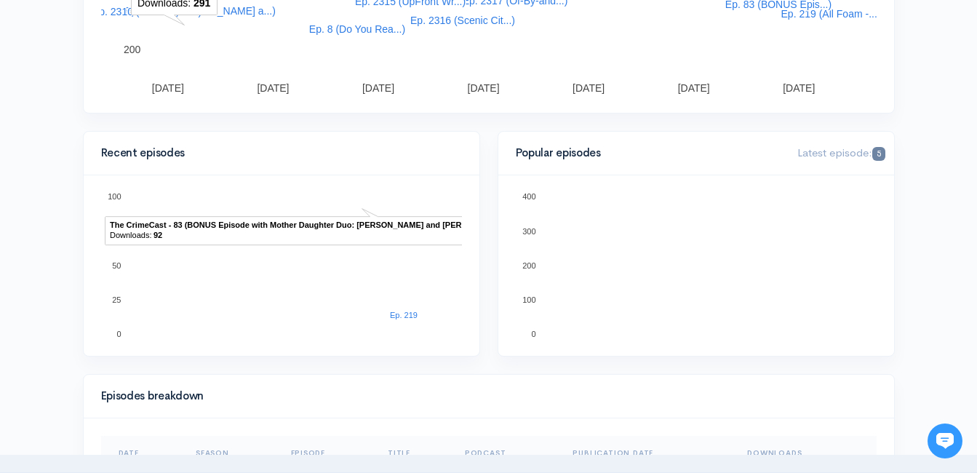
scroll to position [364, 0]
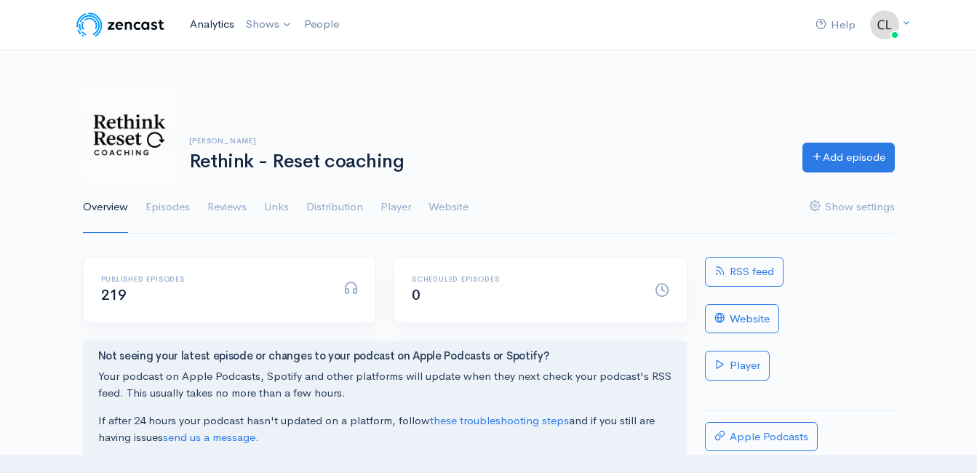
click at [213, 24] on link "Analytics" at bounding box center [212, 24] width 56 height 31
